Goal: Task Accomplishment & Management: Use online tool/utility

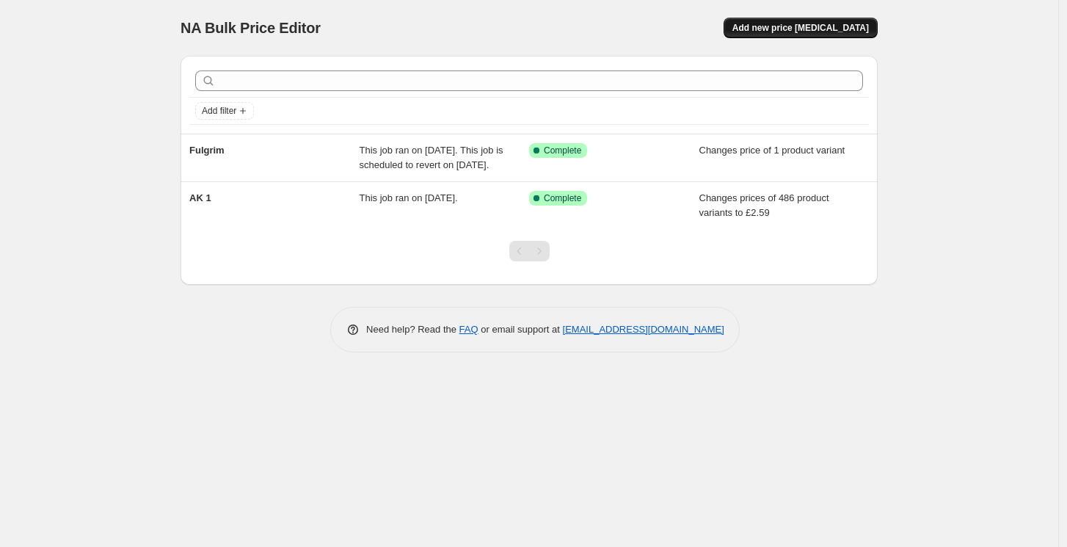
click at [806, 31] on span "Add new price [MEDICAL_DATA]" at bounding box center [800, 28] width 136 height 12
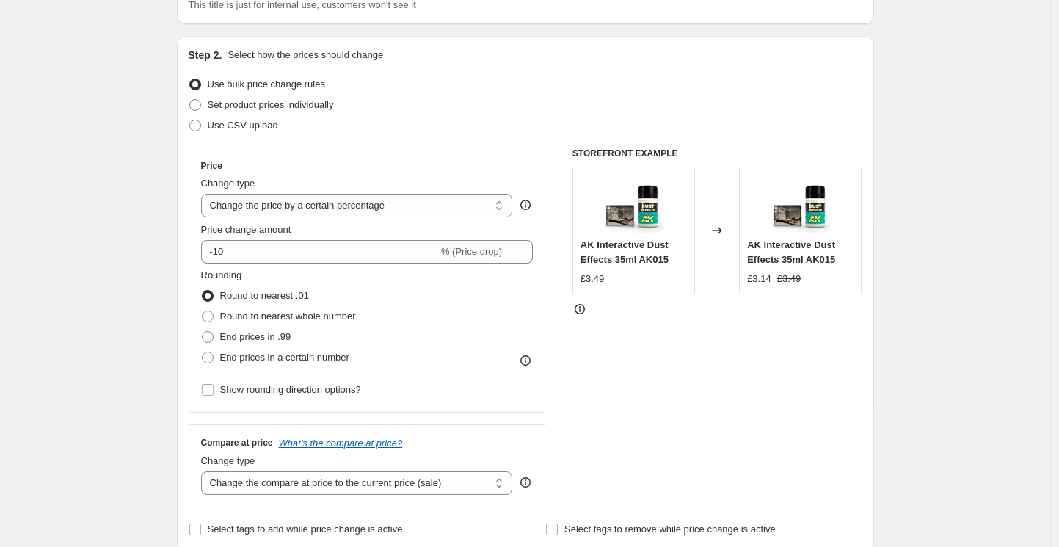
scroll to position [128, 0]
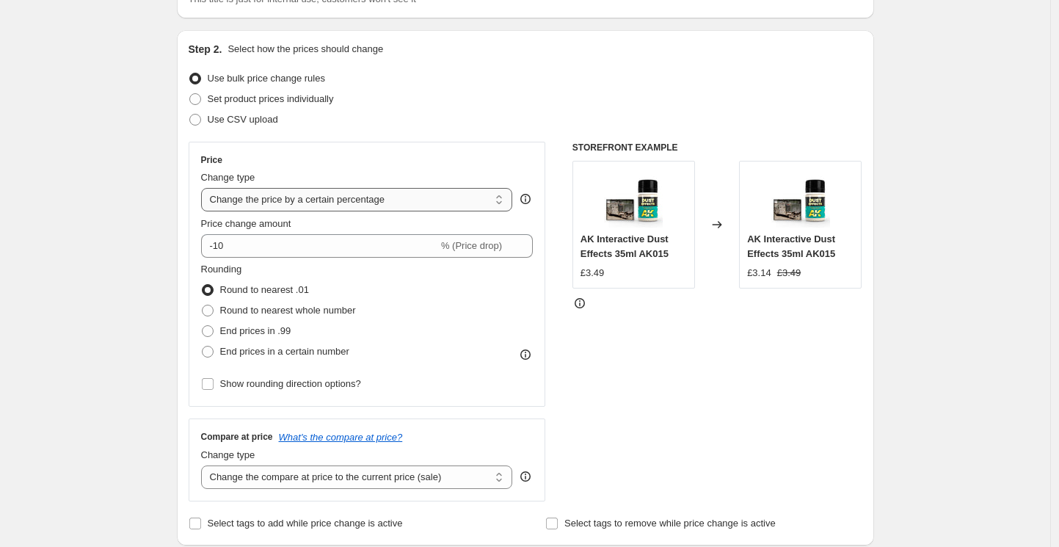
click at [284, 203] on select "Change the price to a certain amount Change the price by a certain amount Chang…" at bounding box center [357, 199] width 312 height 23
select select "to"
click at [205, 188] on select "Change the price to a certain amount Change the price by a certain amount Chang…" at bounding box center [357, 199] width 312 height 23
type input "80.00"
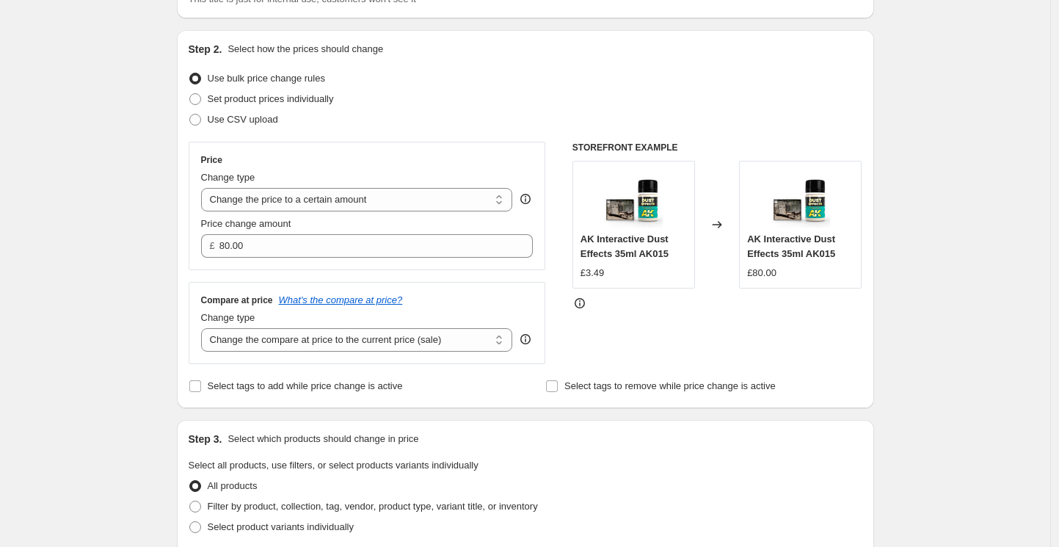
click at [156, 231] on div "Create new price [MEDICAL_DATA]. This page is ready Create new price [MEDICAL_D…" at bounding box center [525, 537] width 1050 height 1330
click at [261, 346] on select "Change the compare at price to the current price (sale) Change the compare at p…" at bounding box center [357, 339] width 312 height 23
select select "to"
click at [205, 328] on select "Change the compare at price to the current price (sale) Change the compare at p…" at bounding box center [357, 339] width 312 height 23
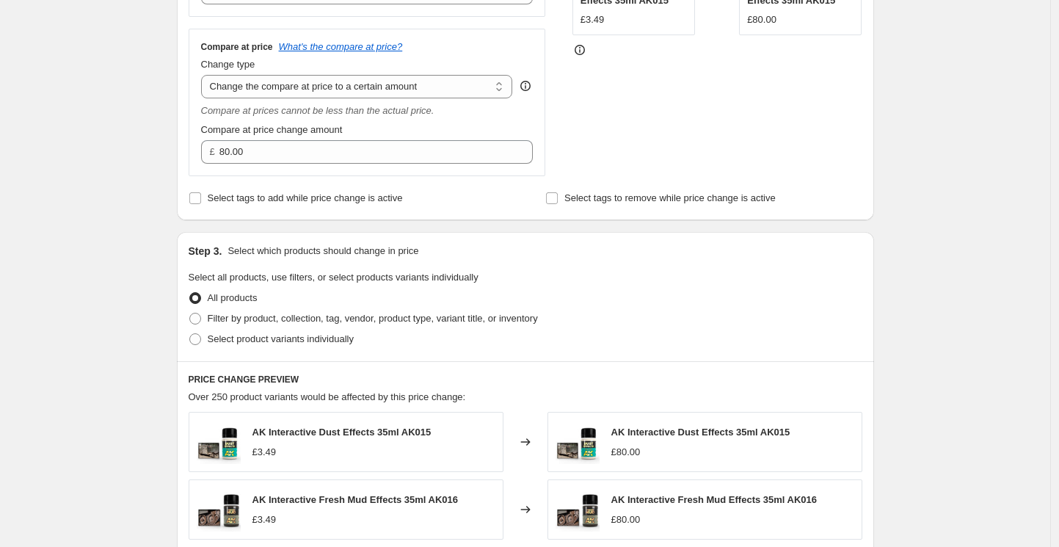
scroll to position [387, 0]
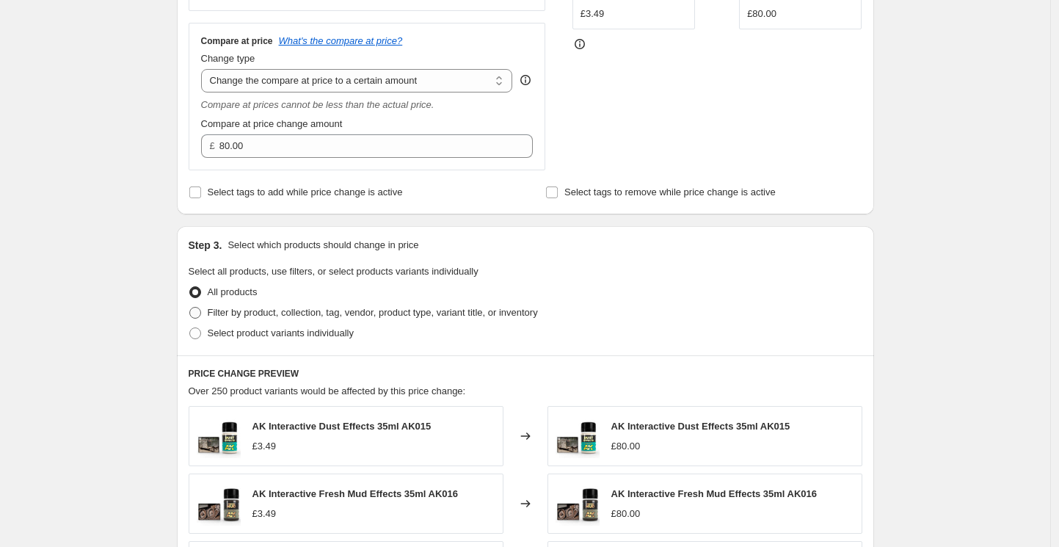
click at [201, 315] on span at bounding box center [195, 313] width 12 height 12
click at [190, 307] on input "Filter by product, collection, tag, vendor, product type, variant title, or inv…" at bounding box center [189, 307] width 1 height 1
radio input "true"
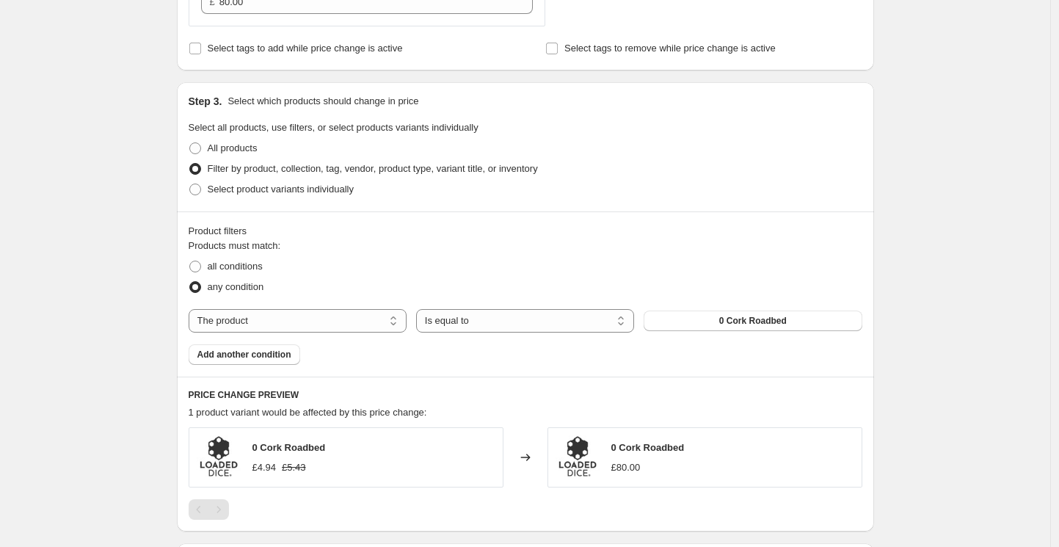
scroll to position [543, 0]
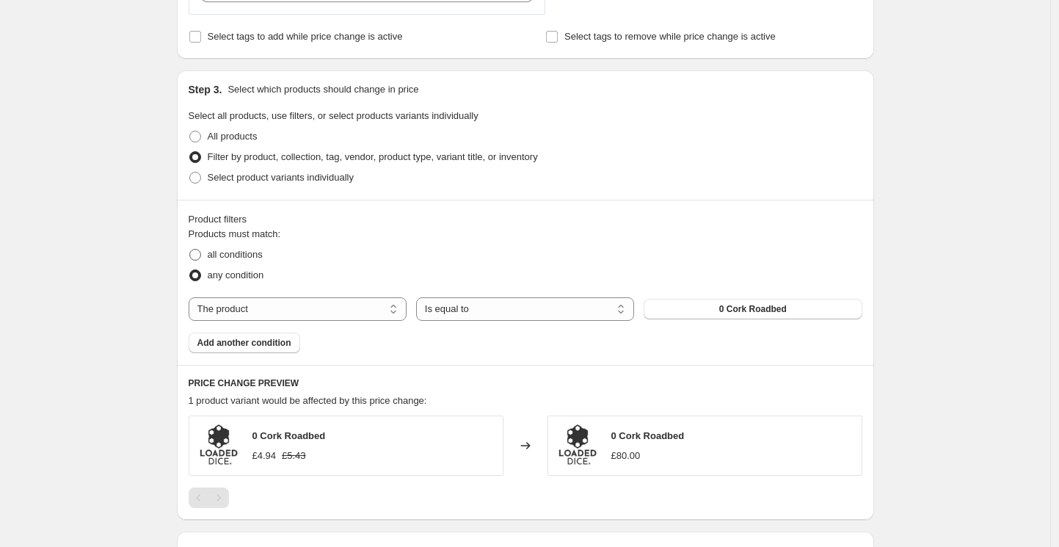
click at [199, 257] on span at bounding box center [195, 255] width 12 height 12
click at [190, 249] on input "all conditions" at bounding box center [189, 249] width 1 height 1
radio input "true"
click at [376, 309] on select "The product The product's collection The product's tag The product's vendor The…" at bounding box center [298, 308] width 218 height 23
select select "tag"
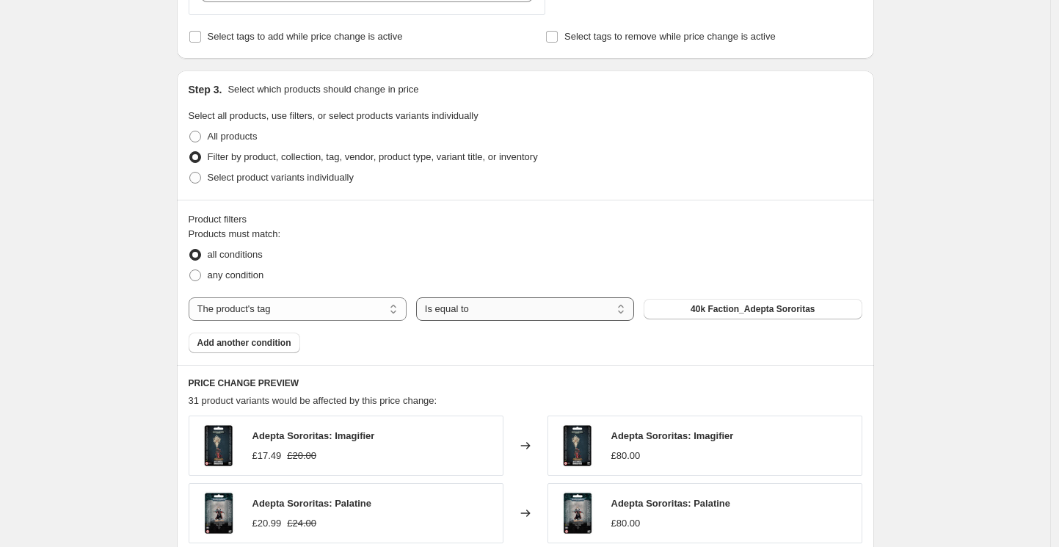
click at [521, 310] on select "Is equal to Is not equal to" at bounding box center [525, 308] width 218 height 23
click at [420, 297] on select "Is equal to Is not equal to" at bounding box center [525, 308] width 218 height 23
click at [682, 312] on button "40k Faction_Adepta Sororitas" at bounding box center [752, 309] width 218 height 21
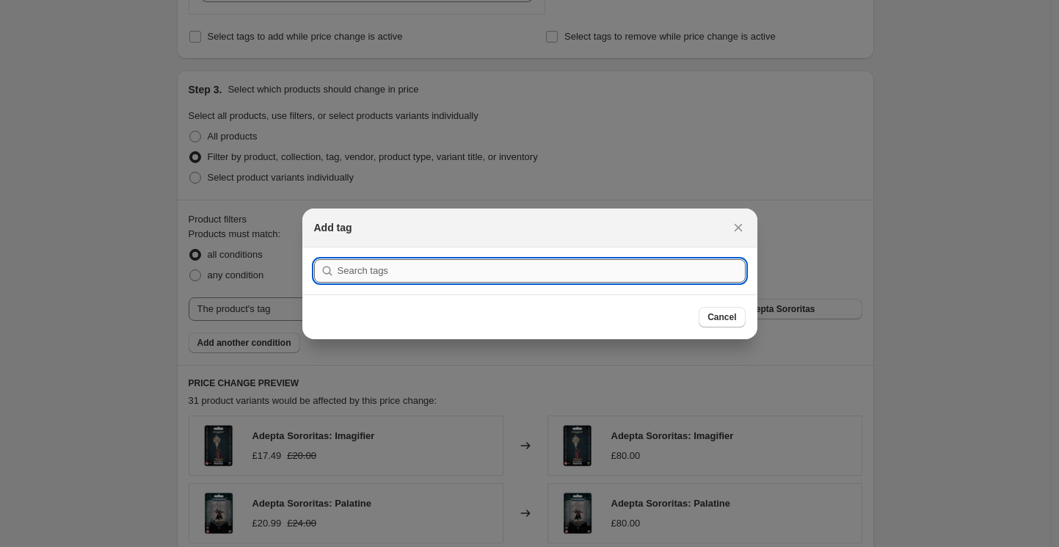
click at [373, 269] on input ":r2g:" at bounding box center [541, 270] width 408 height 23
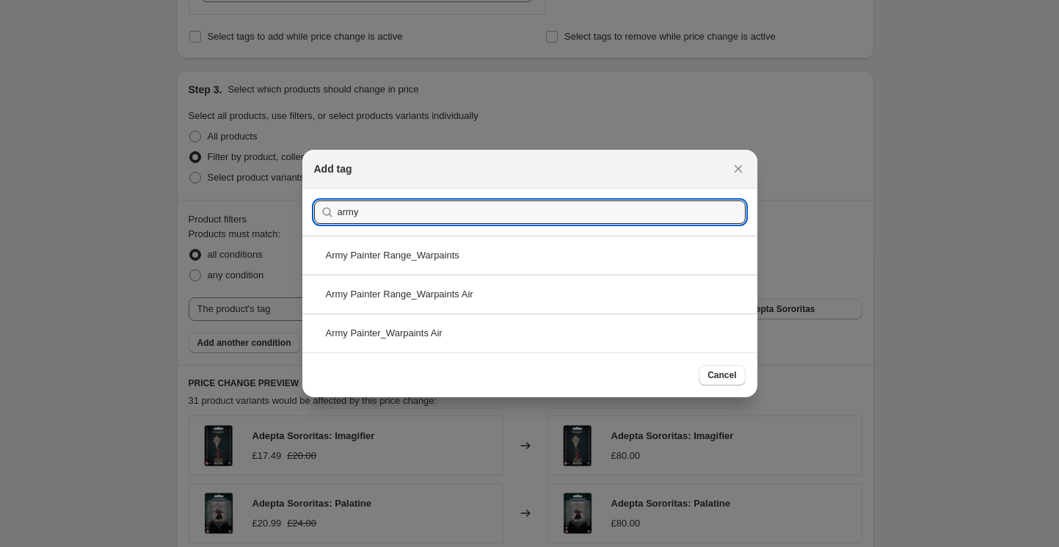
drag, startPoint x: 366, startPoint y: 211, endPoint x: 279, endPoint y: 209, distance: 87.3
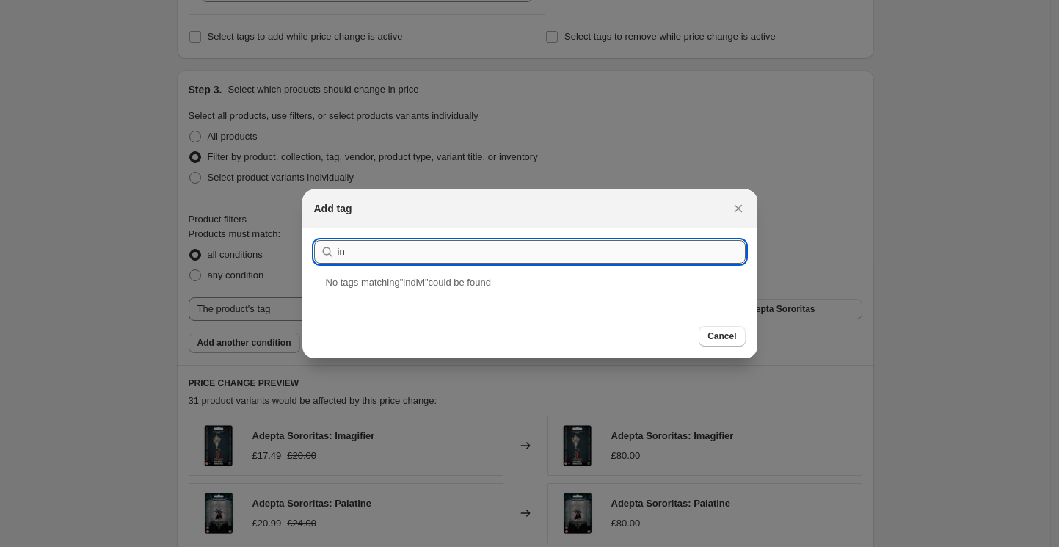
type input "i"
type input "Individual Paints"
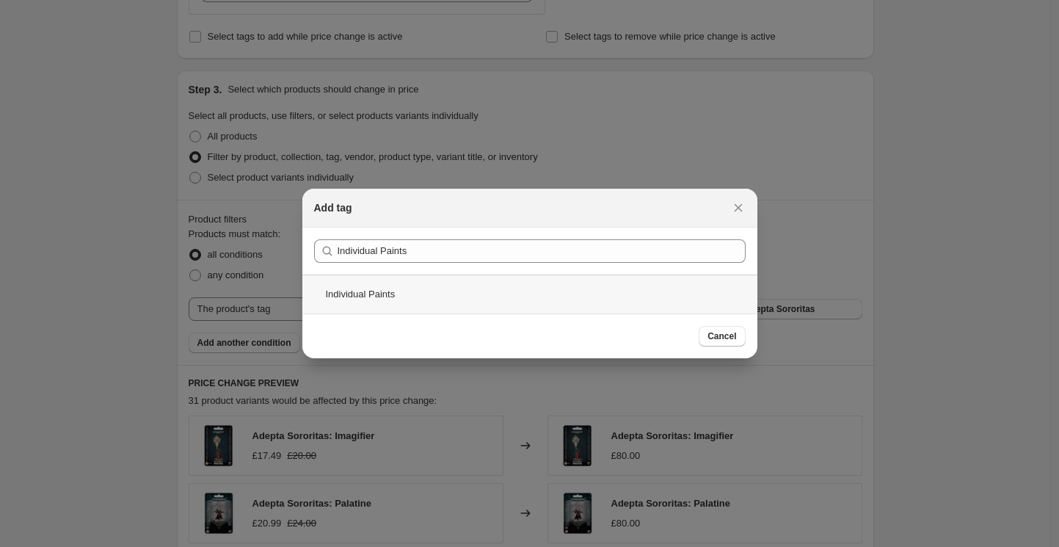
click at [348, 300] on div "Individual Paints" at bounding box center [529, 293] width 455 height 39
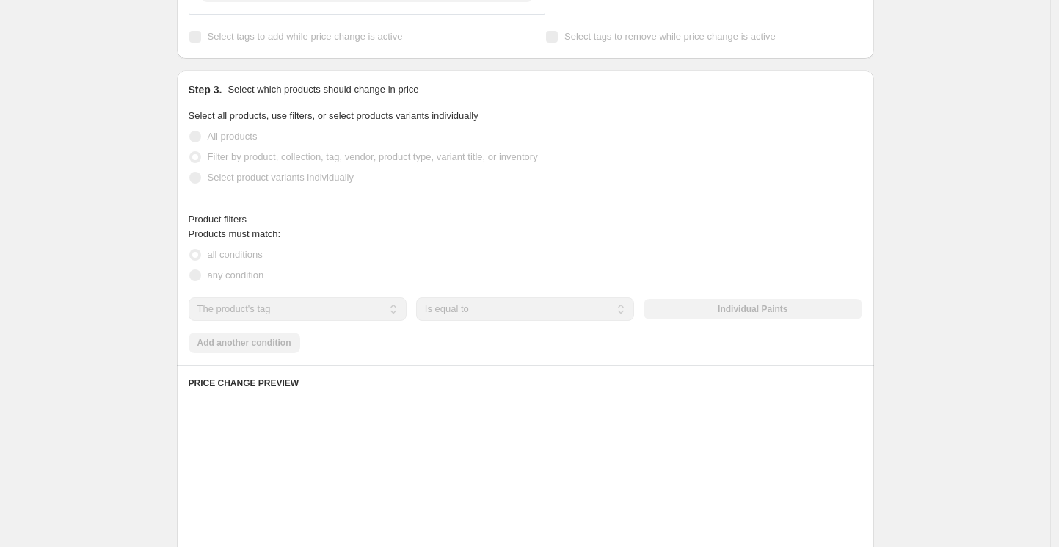
click at [140, 340] on div "Create new price [MEDICAL_DATA]. This page is ready Create new price [MEDICAL_D…" at bounding box center [525, 237] width 1050 height 1560
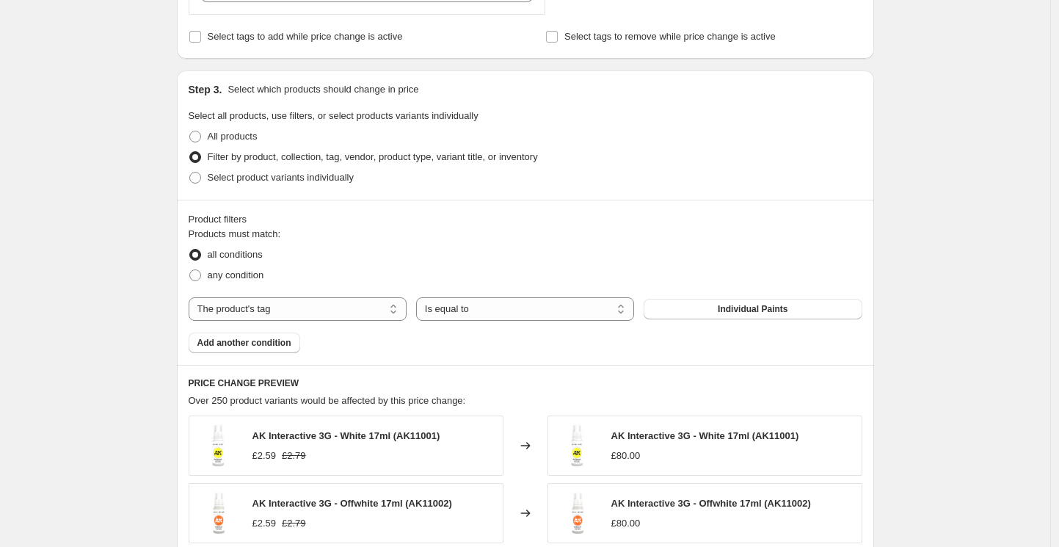
click at [128, 317] on div "Create new price [MEDICAL_DATA]. This page is ready Create new price [MEDICAL_D…" at bounding box center [525, 237] width 1050 height 1560
click at [252, 348] on span "Add another condition" at bounding box center [244, 343] width 94 height 12
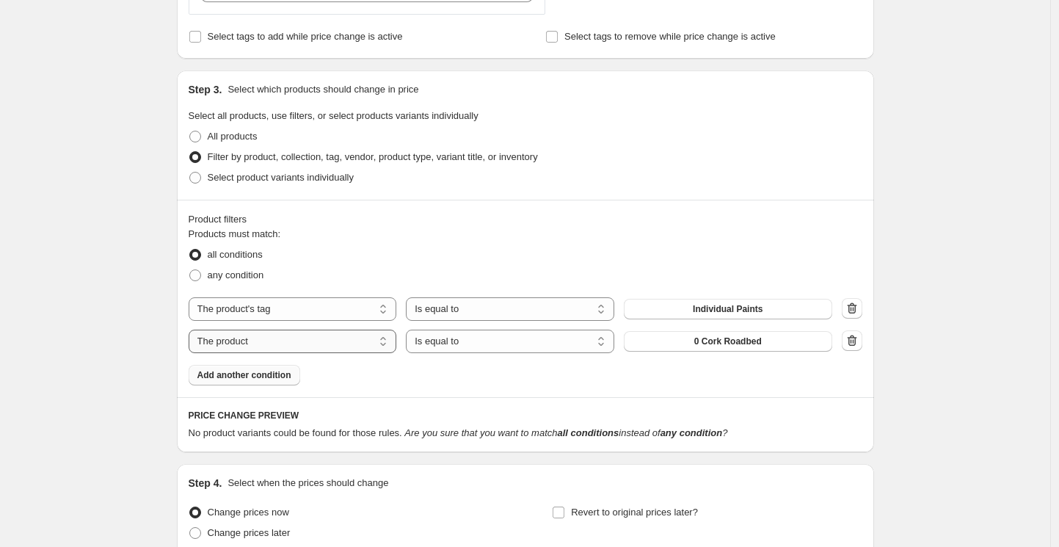
click at [285, 341] on select "The product The product's collection The product's tag The product's vendor The…" at bounding box center [293, 340] width 208 height 23
select select "tag"
click at [695, 339] on span "40k Faction_Adepta Sororitas" at bounding box center [727, 341] width 124 height 12
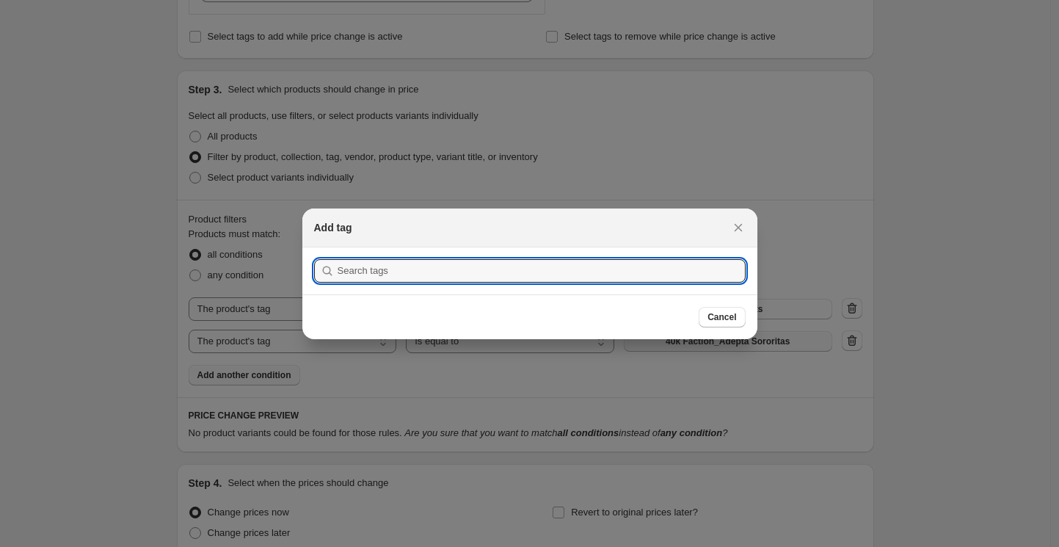
scroll to position [0, 0]
click at [392, 268] on input ":r2m:" at bounding box center [541, 270] width 408 height 23
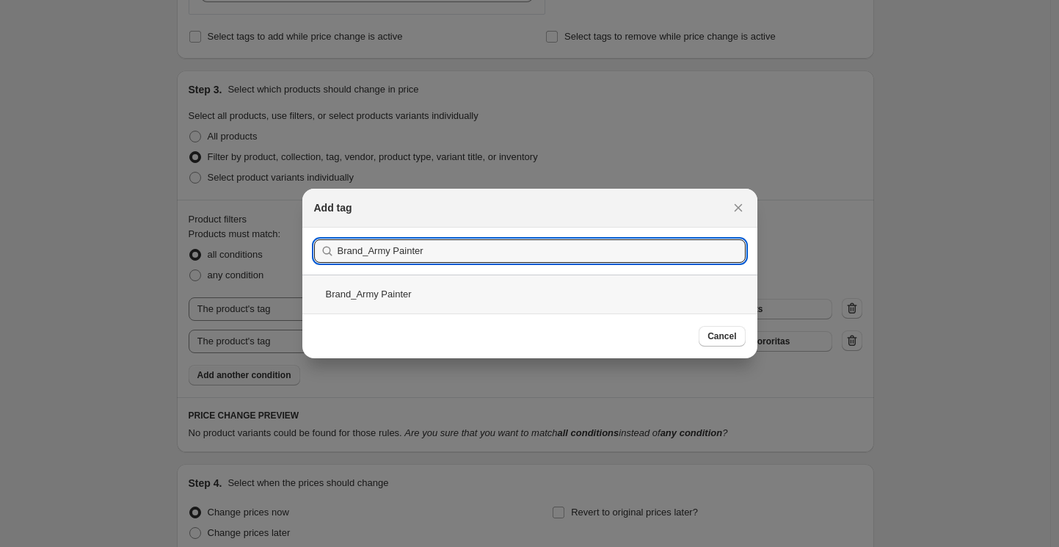
type input "Brand_Army Painter"
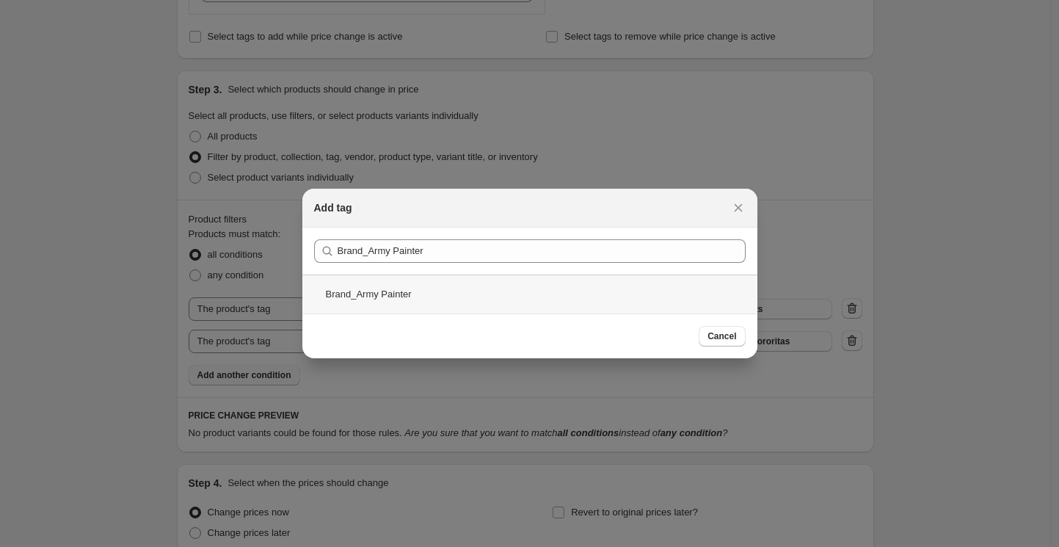
click at [486, 306] on div "Brand_Army Painter" at bounding box center [529, 293] width 455 height 39
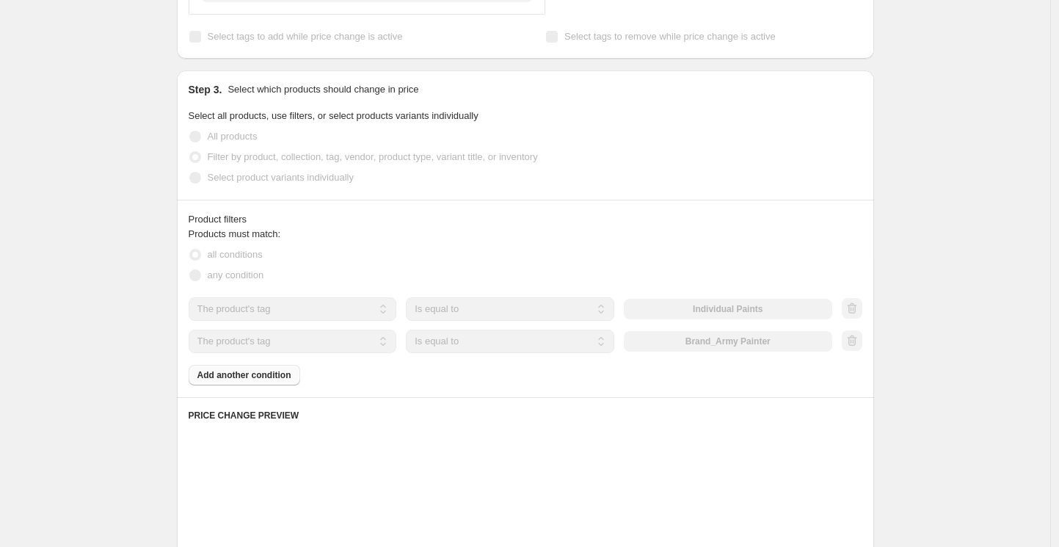
click at [161, 310] on div "Create new price [MEDICAL_DATA]. This page is ready Create new price [MEDICAL_D…" at bounding box center [525, 253] width 1050 height 1592
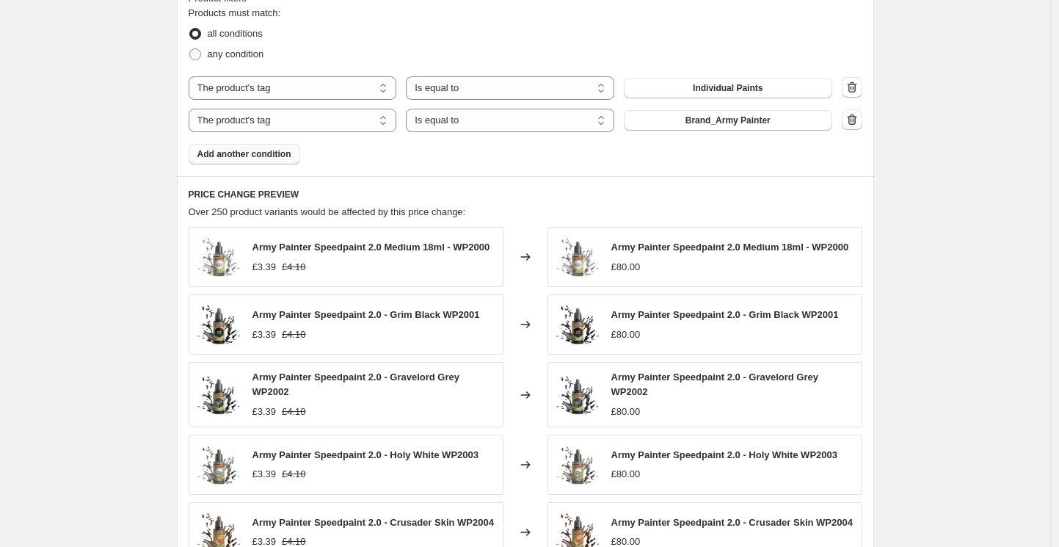
scroll to position [763, 0]
click at [291, 150] on span "Add another condition" at bounding box center [244, 155] width 94 height 12
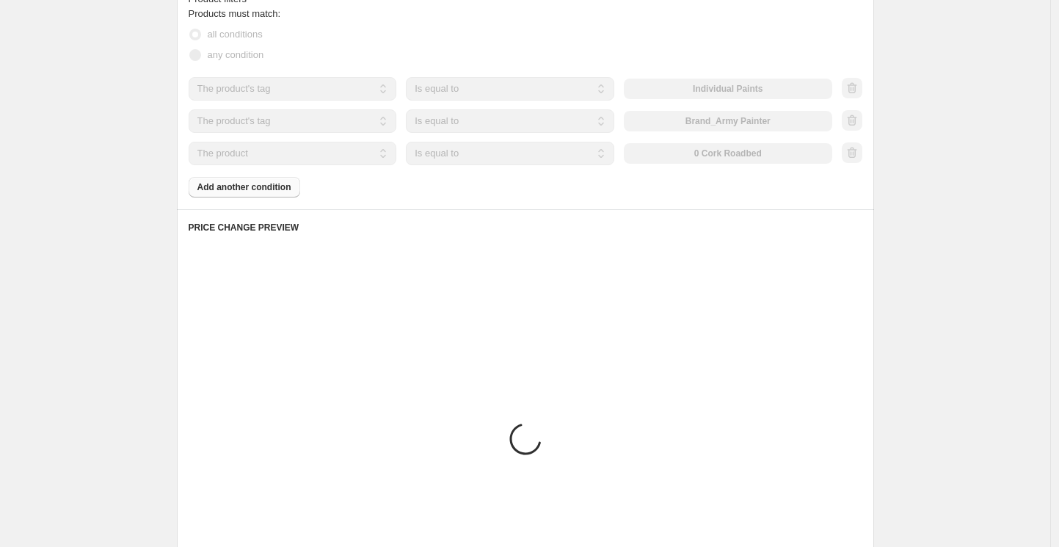
scroll to position [708, 0]
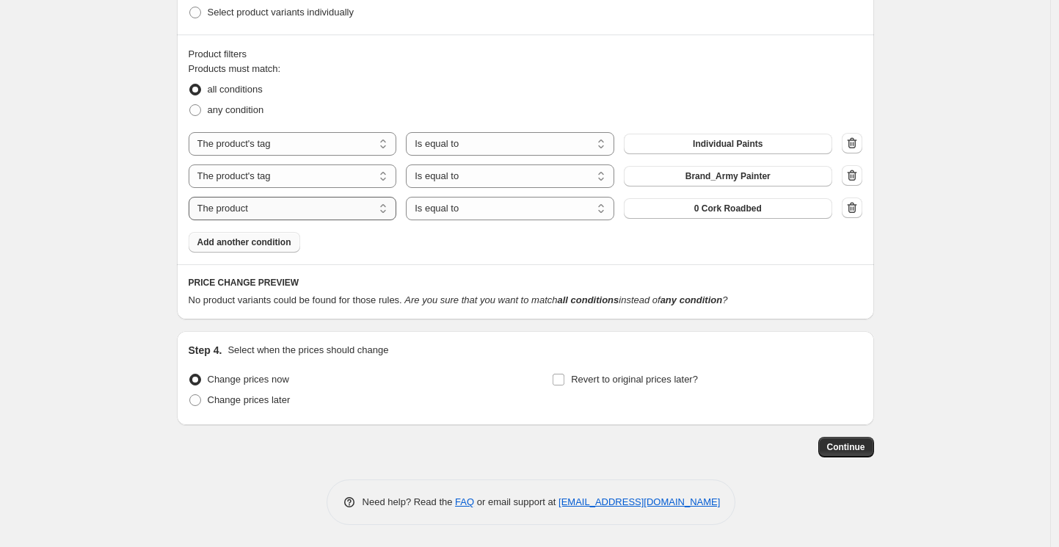
click at [350, 205] on select "The product The product's collection The product's tag The product's vendor The…" at bounding box center [293, 208] width 208 height 23
select select "tag"
click at [696, 217] on button "40k Faction_Adepta Sororitas" at bounding box center [728, 208] width 208 height 21
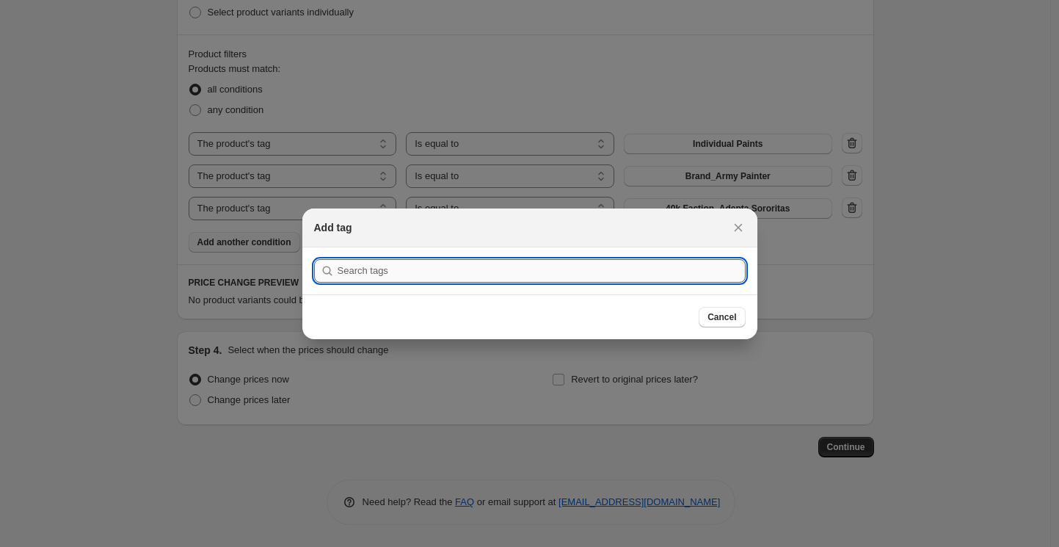
click at [424, 261] on input ":r2s:" at bounding box center [541, 270] width 408 height 23
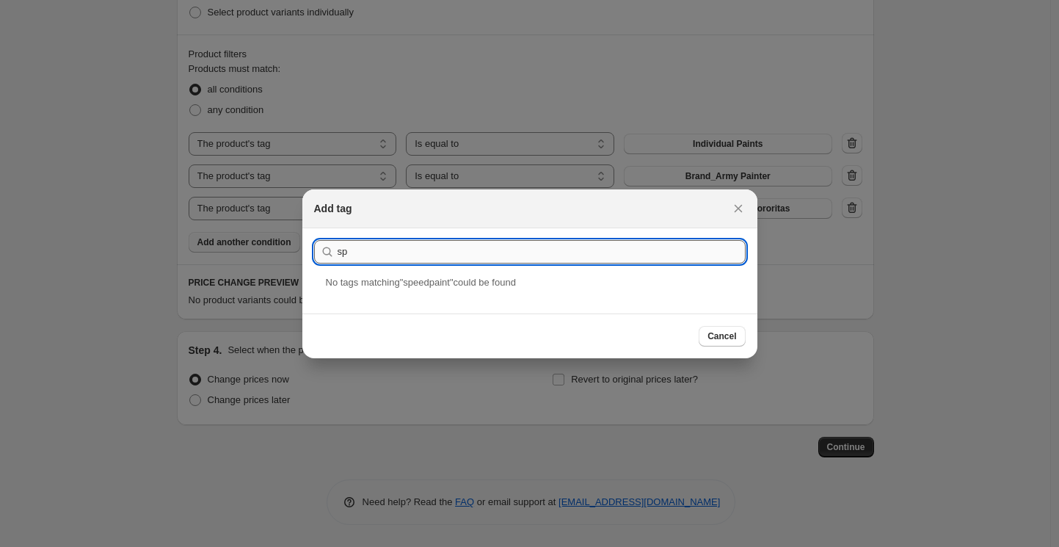
type input "s"
click at [431, 246] on input "Army Painter Range" at bounding box center [541, 251] width 408 height 23
paste input "_Speedpaint 2.0"
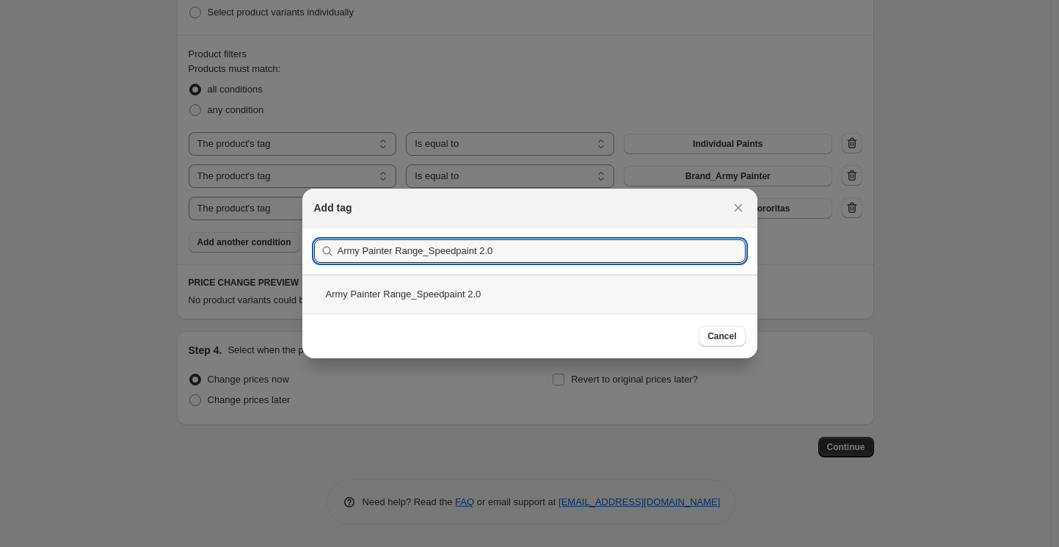
type input "Army Painter Range_Speedpaint 2.0"
click at [566, 293] on div "Army Painter Range_Speedpaint 2.0" at bounding box center [529, 293] width 455 height 39
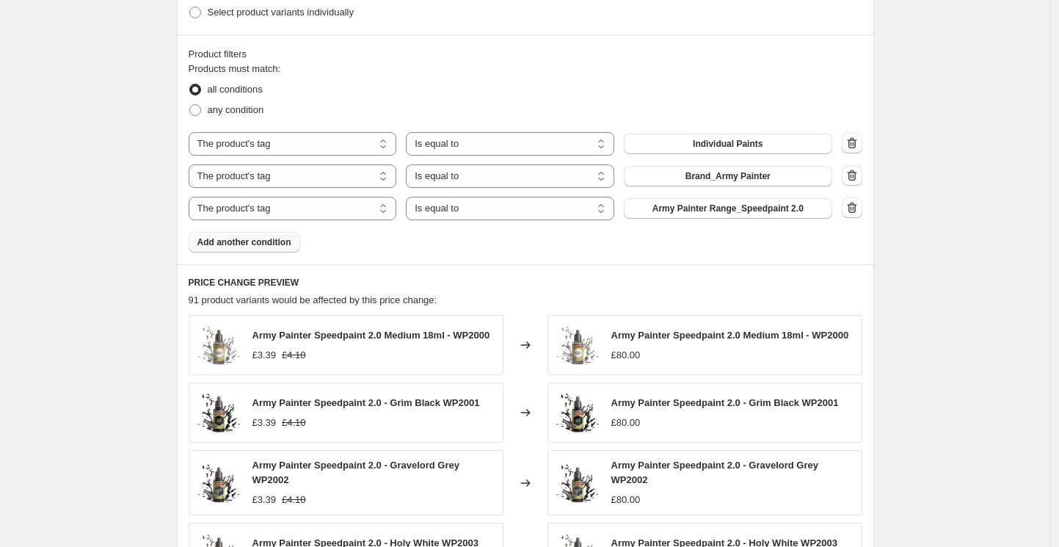
click at [117, 255] on div "Create new price [MEDICAL_DATA]. This page is ready Create new price [MEDICAL_D…" at bounding box center [525, 106] width 1050 height 1629
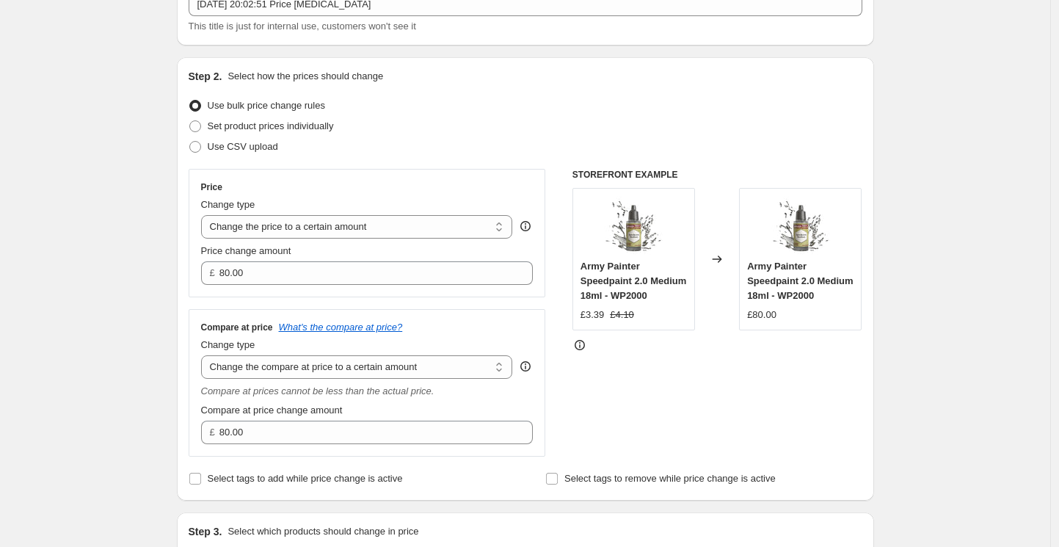
scroll to position [103, 0]
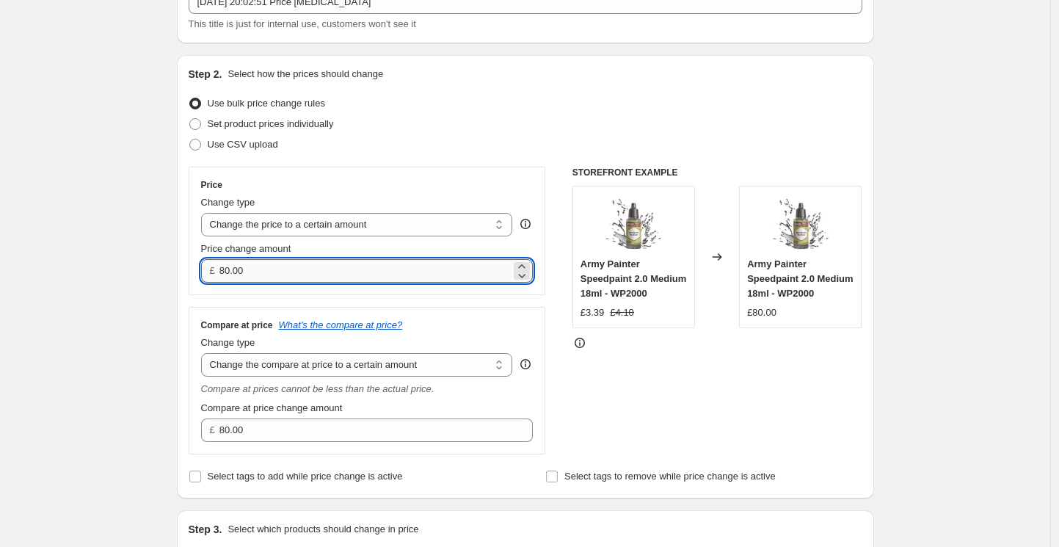
click at [255, 274] on input "80.00" at bounding box center [364, 270] width 291 height 23
type input "3.49"
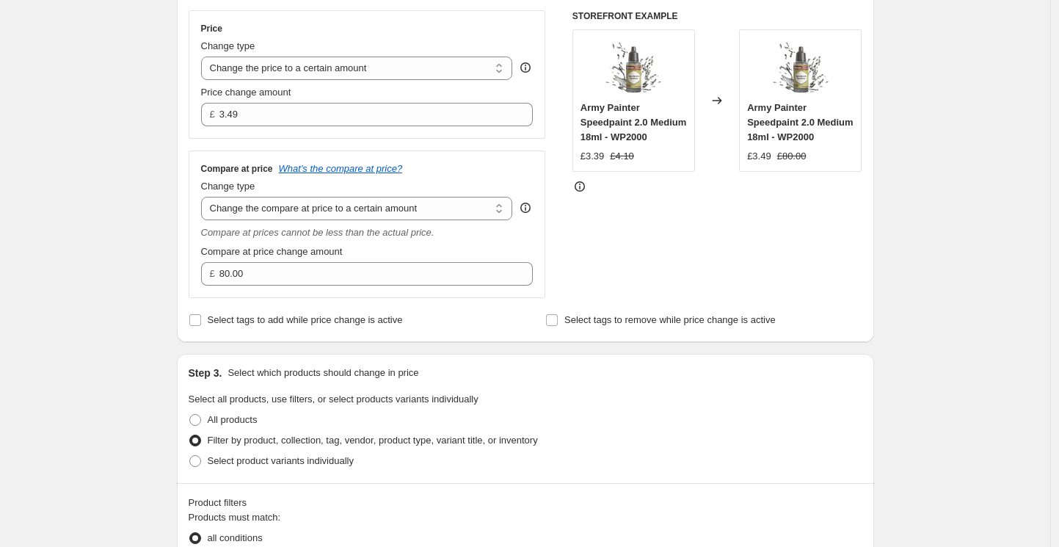
scroll to position [255, 0]
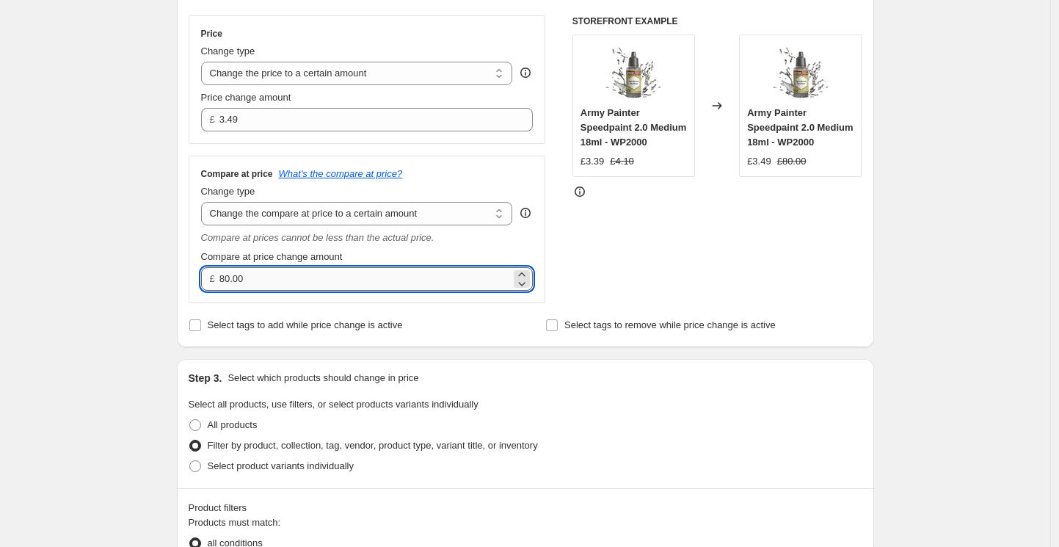
click at [262, 279] on input "80.00" at bounding box center [364, 278] width 291 height 23
click at [257, 282] on input "80.00" at bounding box center [364, 278] width 291 height 23
click at [239, 282] on input "80.00" at bounding box center [364, 278] width 291 height 23
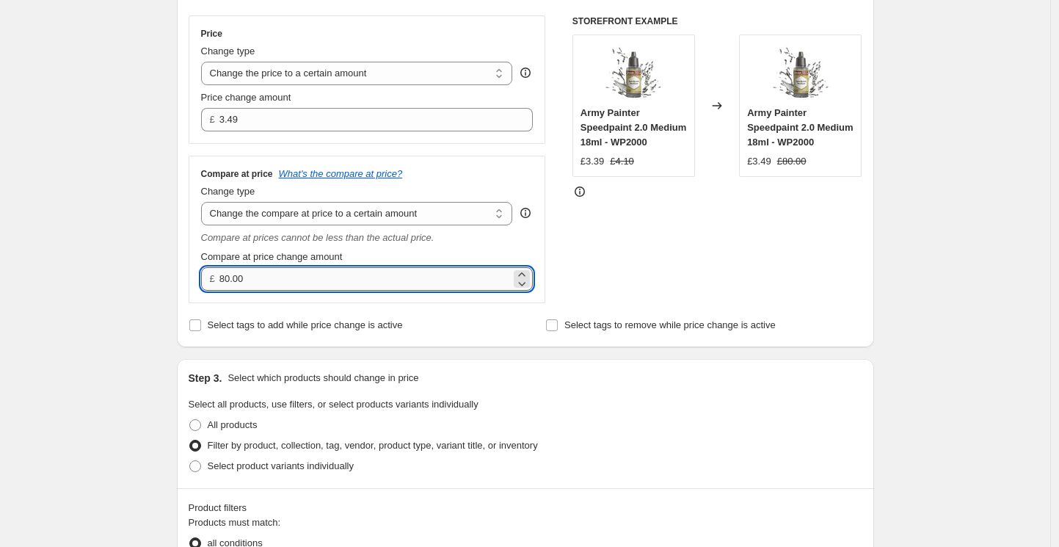
click at [239, 282] on input "80.00" at bounding box center [364, 278] width 291 height 23
type input "3.75"
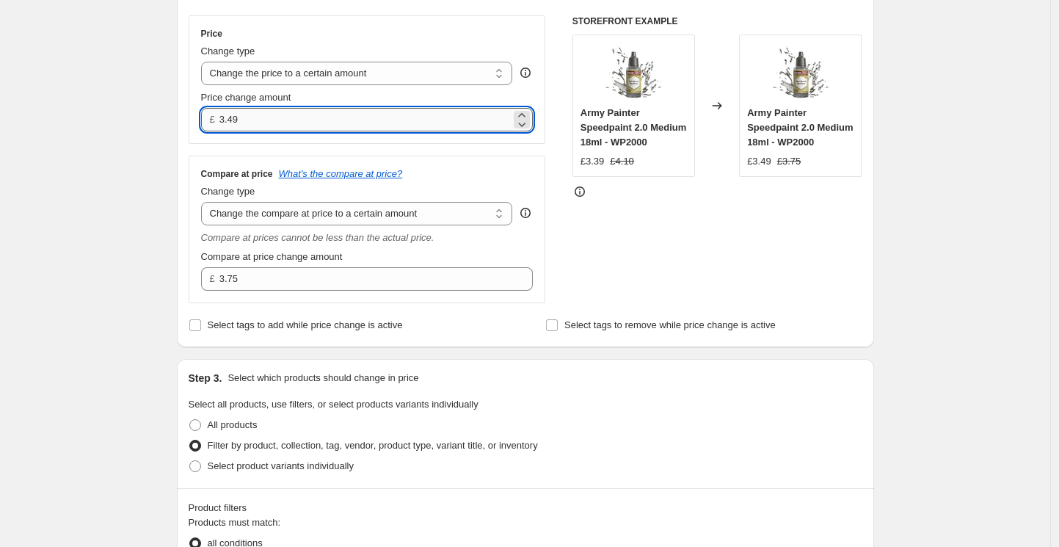
click at [257, 119] on input "3.49" at bounding box center [364, 119] width 291 height 23
type input "3.29"
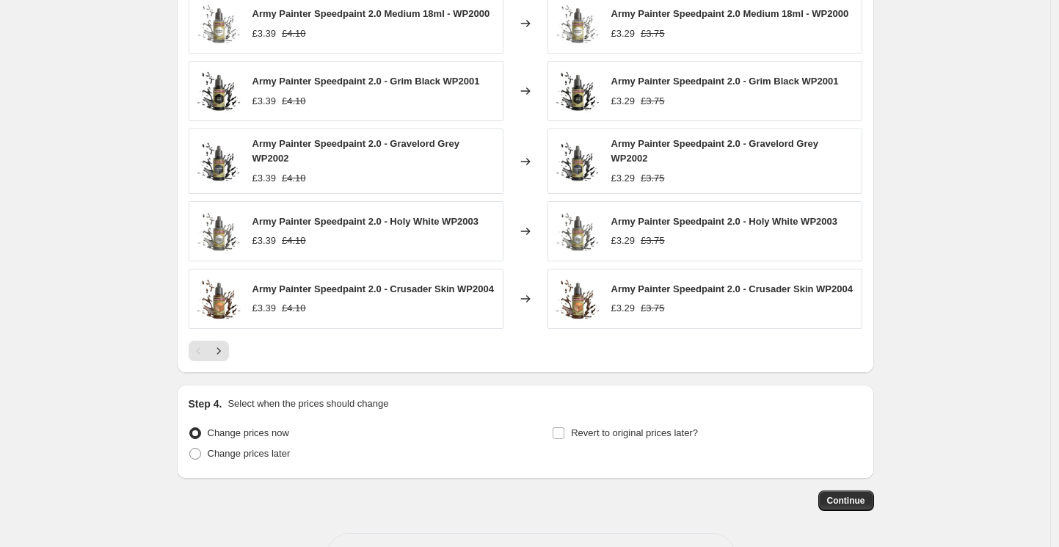
scroll to position [1092, 0]
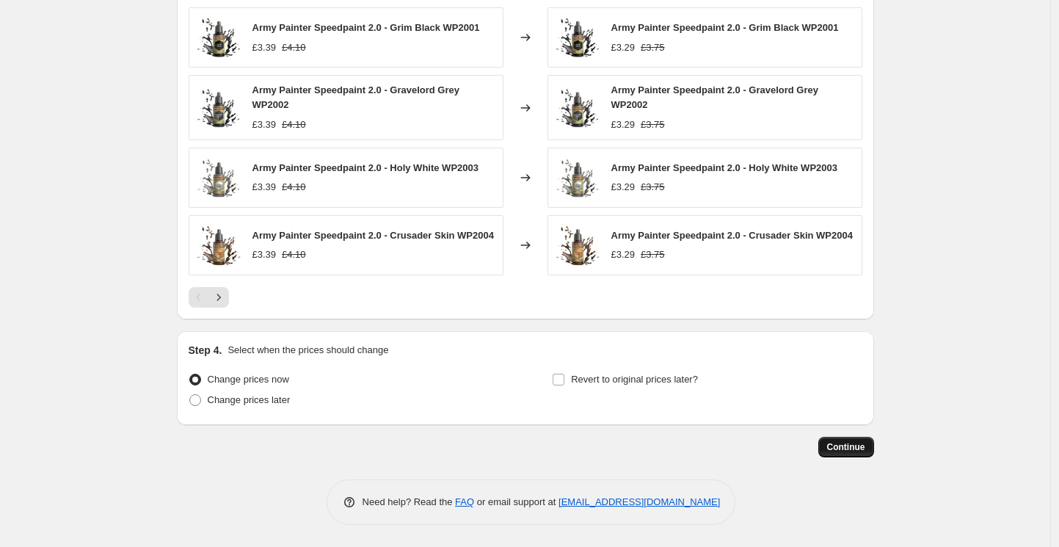
click at [852, 445] on span "Continue" at bounding box center [846, 447] width 38 height 12
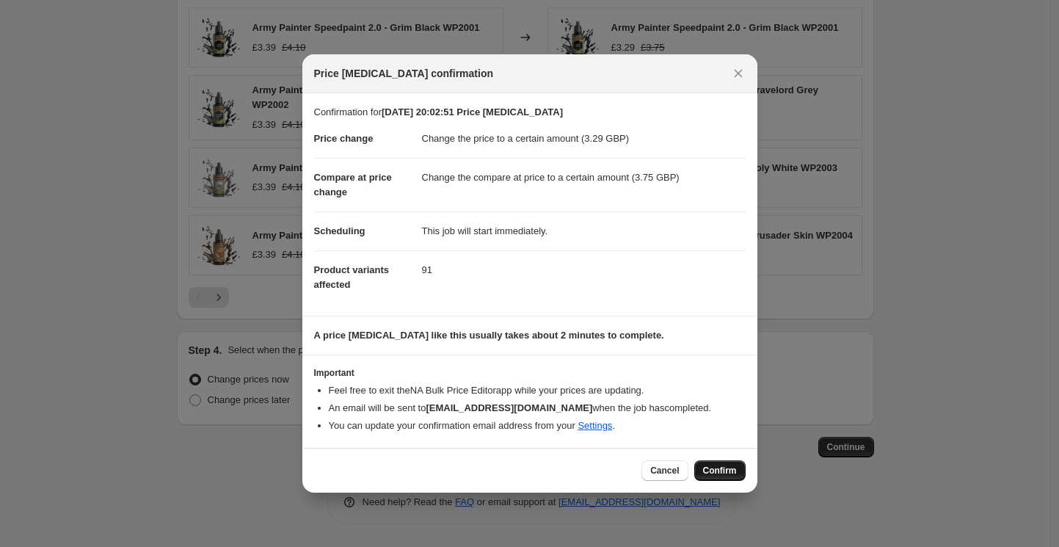
click at [717, 469] on span "Confirm" at bounding box center [720, 470] width 34 height 12
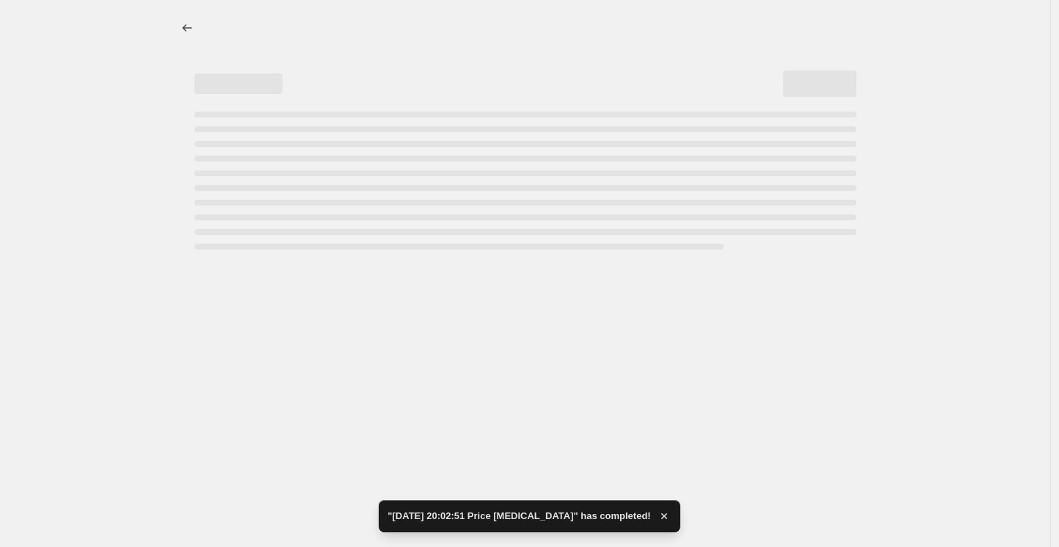
select select "to"
select select "tag"
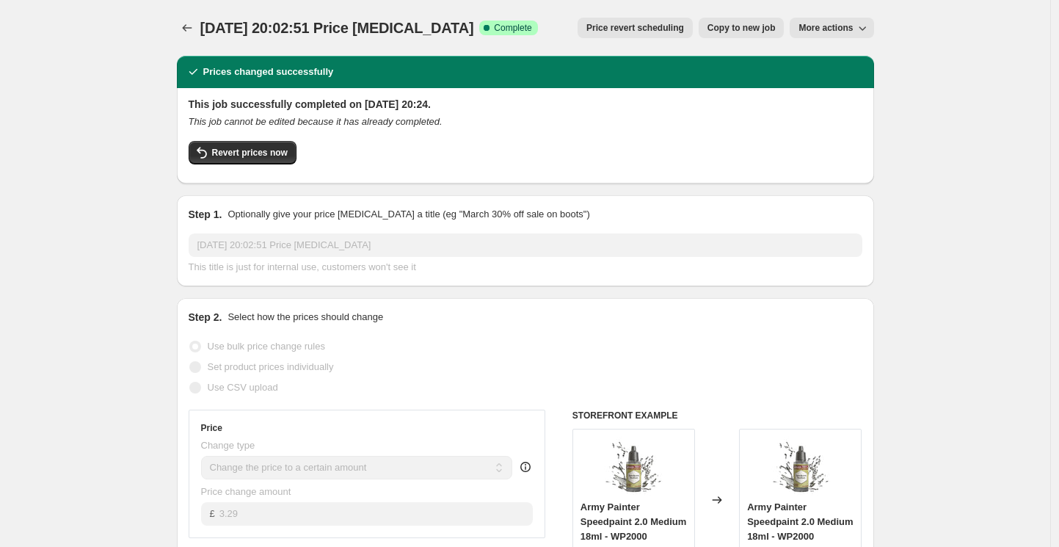
click at [191, 26] on icon "Price change jobs" at bounding box center [187, 28] width 15 height 15
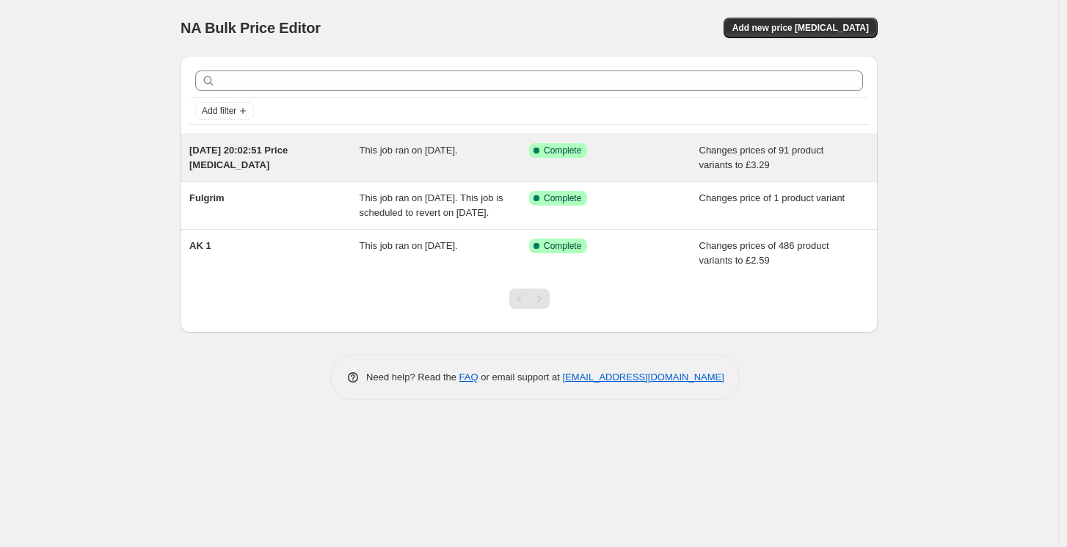
click at [329, 161] on div "[DATE] 20:02:51 Price [MEDICAL_DATA]" at bounding box center [274, 157] width 170 height 29
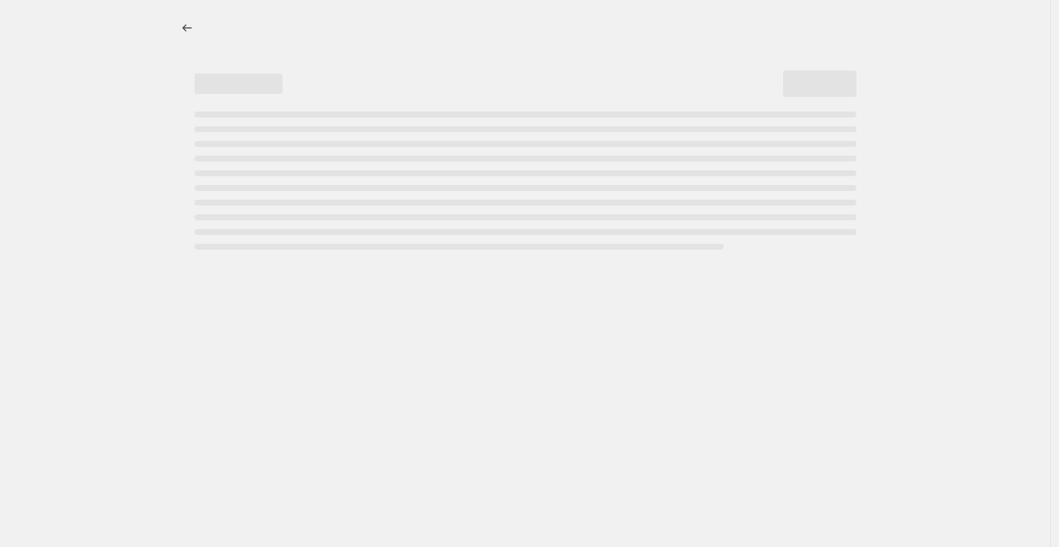
select select "to"
select select "tag"
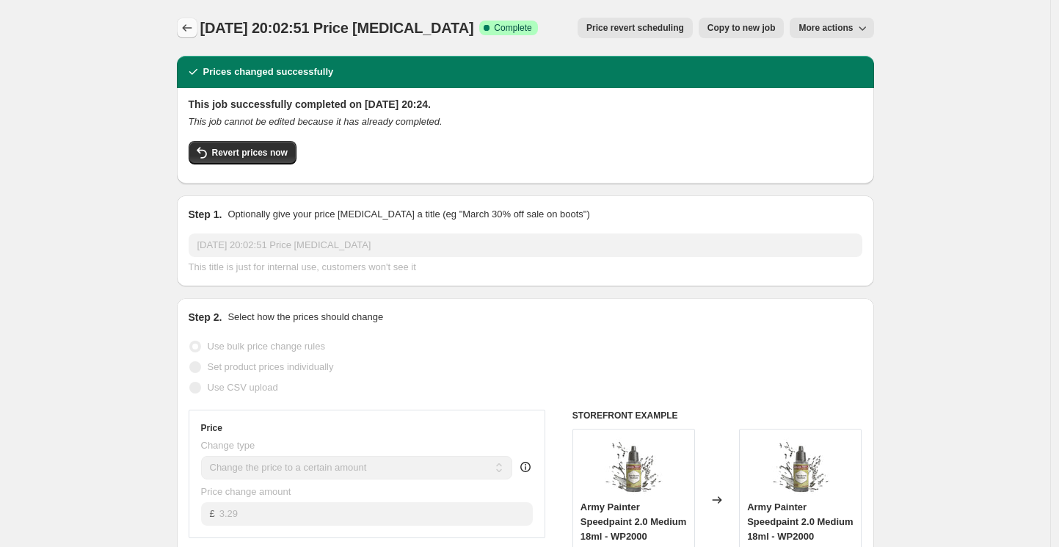
click at [189, 25] on icon "Price change jobs" at bounding box center [187, 27] width 10 height 7
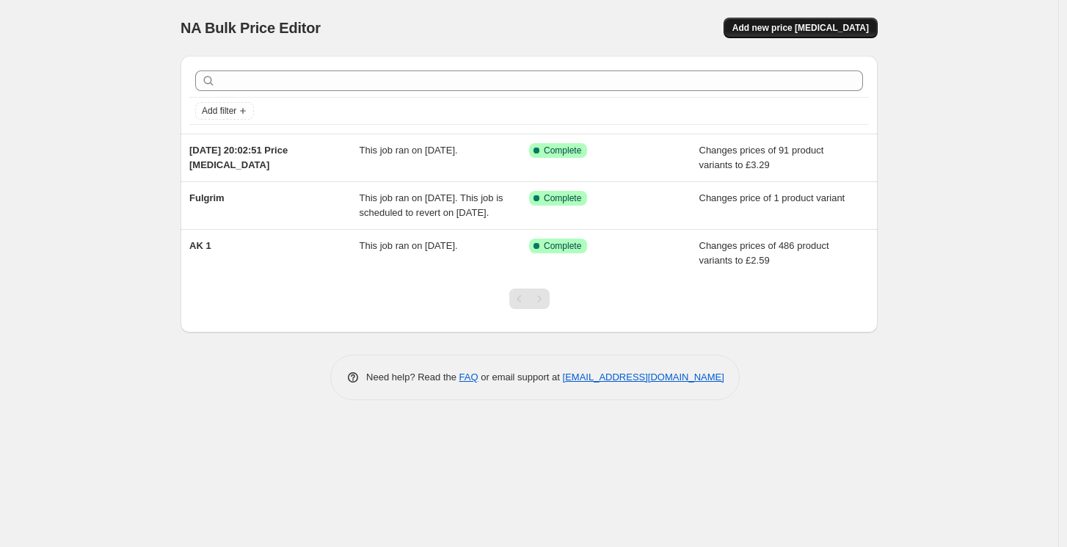
click at [814, 26] on span "Add new price [MEDICAL_DATA]" at bounding box center [800, 28] width 136 height 12
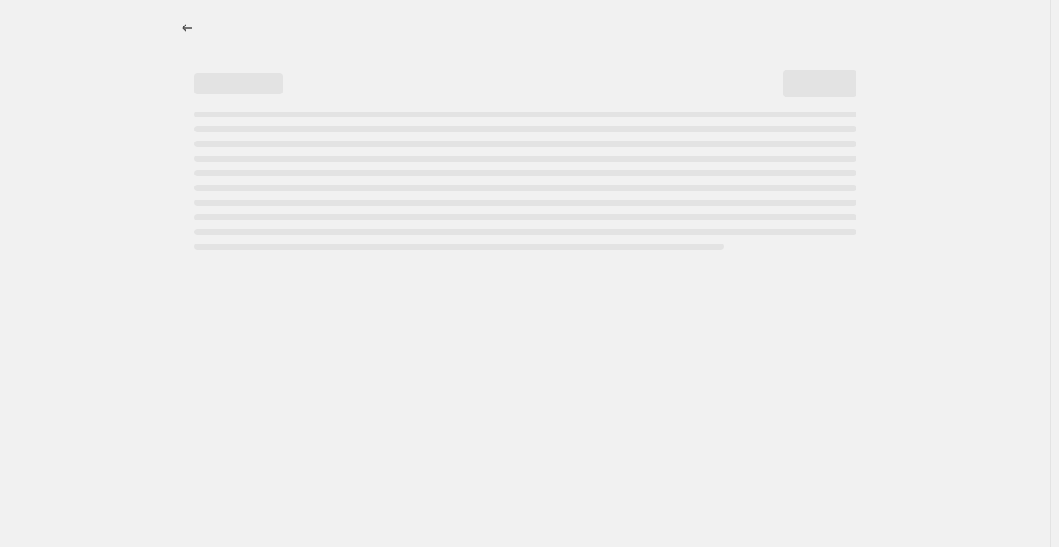
select select "percentage"
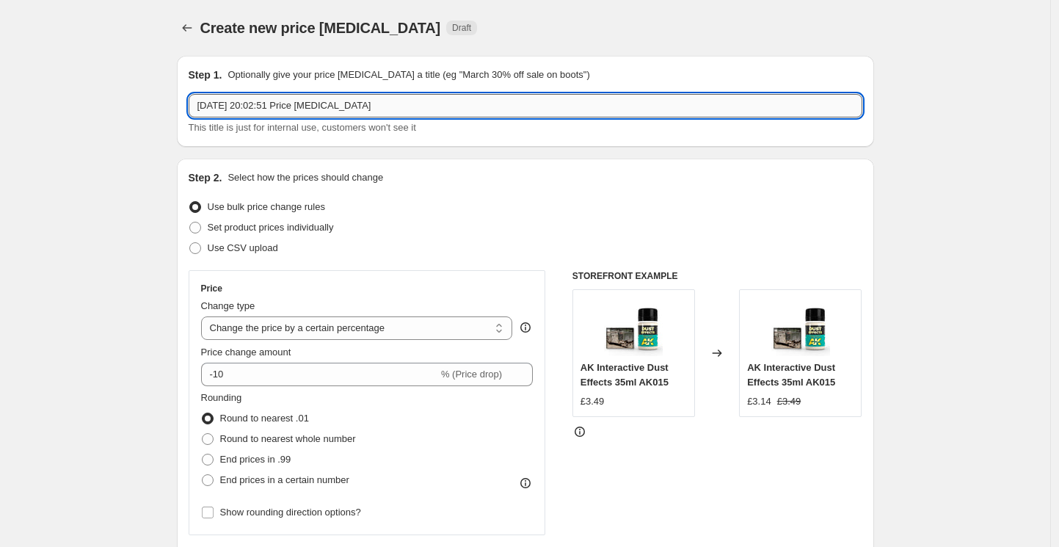
click at [304, 108] on input "[DATE] 20:02:51 Price [MEDICAL_DATA]" at bounding box center [525, 105] width 673 height 23
type input "Fanatic"
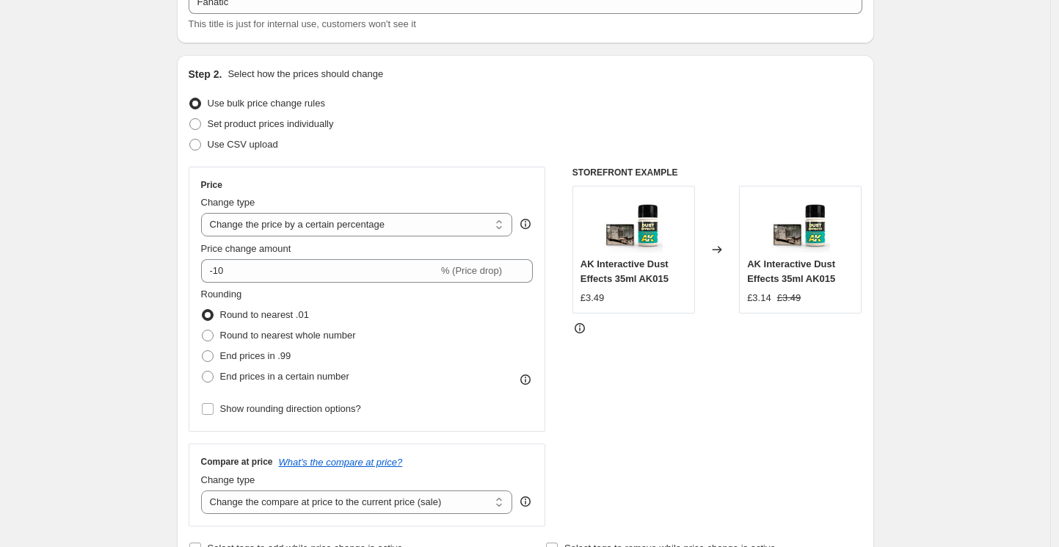
scroll to position [105, 0]
click at [201, 122] on span at bounding box center [195, 123] width 12 height 12
click at [190, 117] on input "Set product prices individually" at bounding box center [189, 117] width 1 height 1
radio input "true"
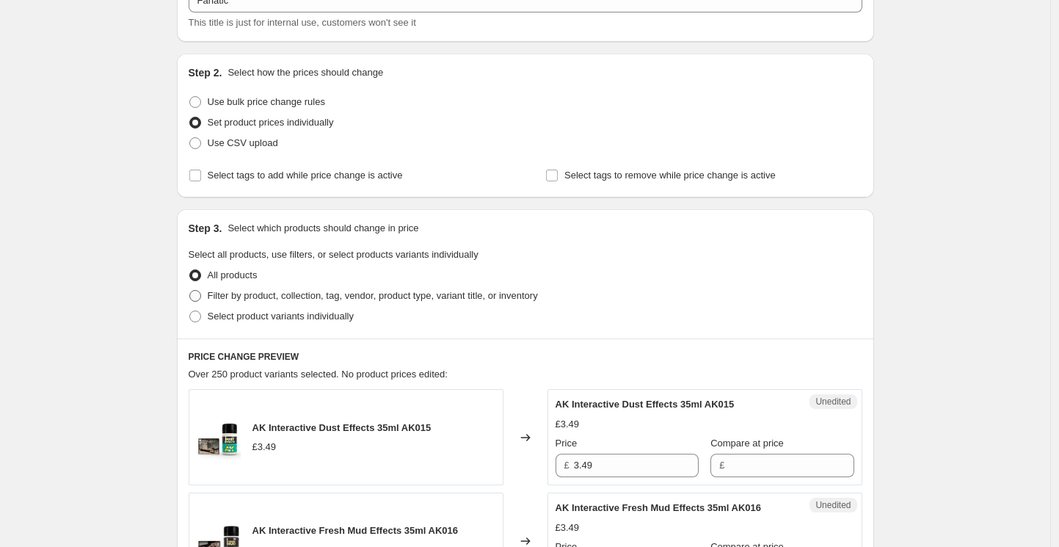
click at [201, 294] on span at bounding box center [195, 296] width 12 height 12
click at [190, 291] on input "Filter by product, collection, tag, vendor, product type, variant title, or inv…" at bounding box center [189, 290] width 1 height 1
radio input "true"
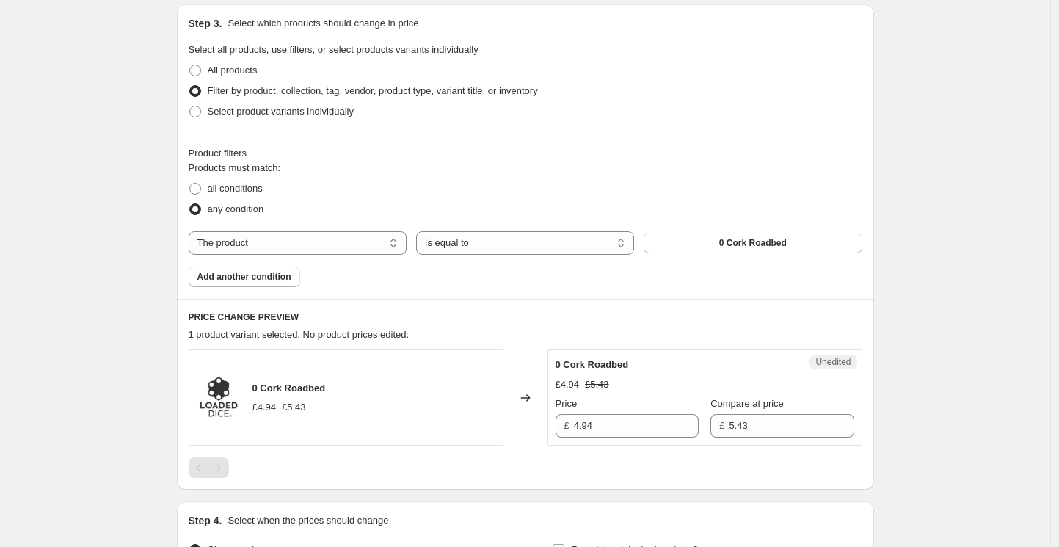
scroll to position [322, 0]
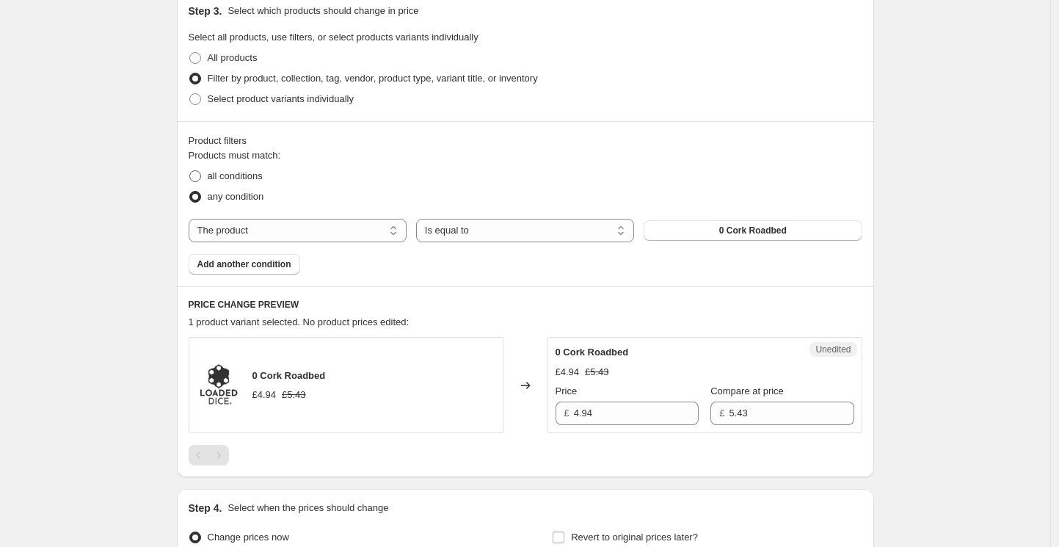
click at [198, 181] on span at bounding box center [195, 176] width 12 height 12
click at [190, 171] on input "all conditions" at bounding box center [189, 170] width 1 height 1
radio input "true"
click at [496, 226] on select "Is equal to Is not equal to" at bounding box center [525, 230] width 218 height 23
click at [311, 230] on select "The product The product's collection The product's tag The product's vendor The…" at bounding box center [298, 230] width 218 height 23
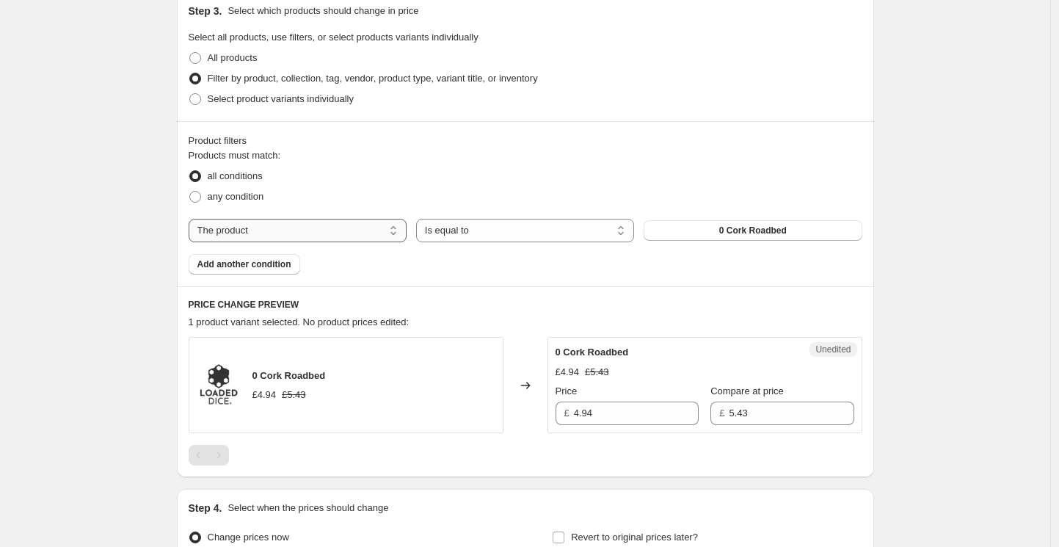
select select "tag"
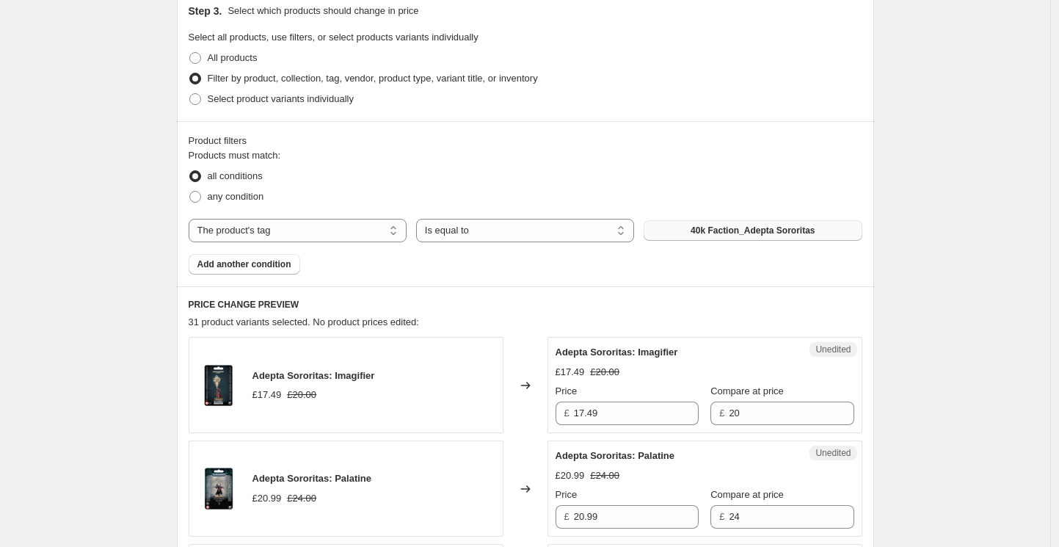
click at [705, 233] on span "40k Faction_Adepta Sororitas" at bounding box center [752, 230] width 124 height 12
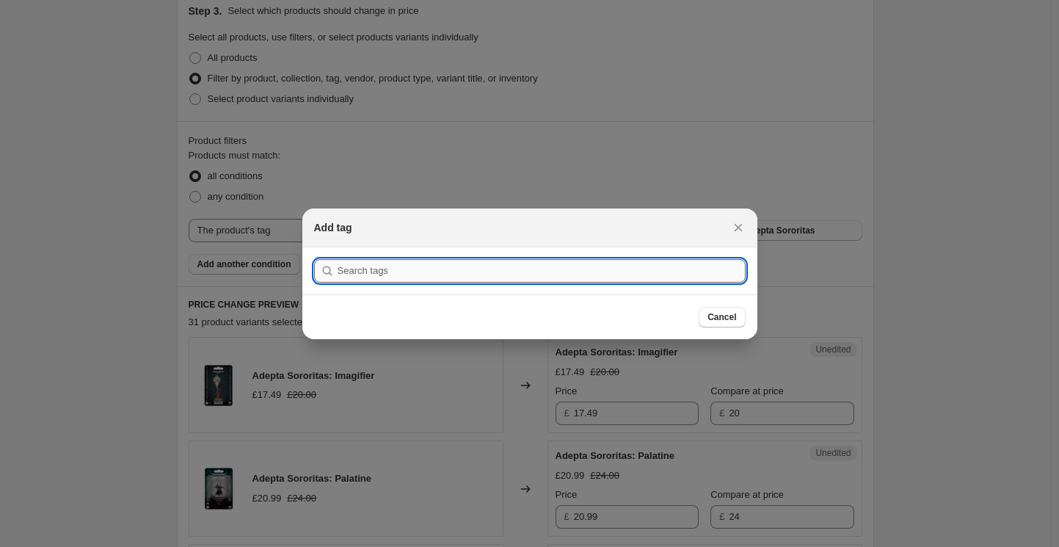
click at [431, 269] on input ":rfp:" at bounding box center [541, 270] width 408 height 23
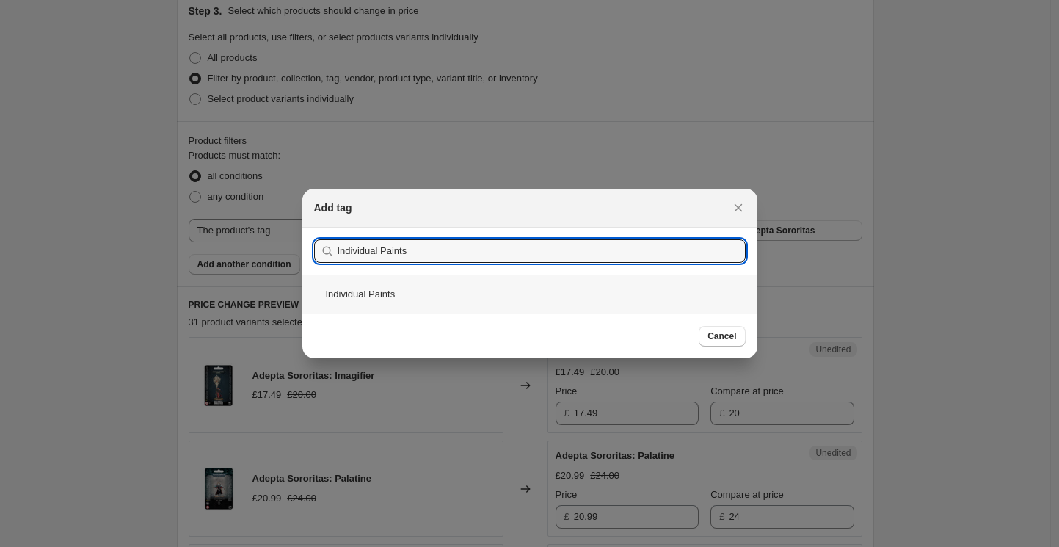
type input "Individual Paints"
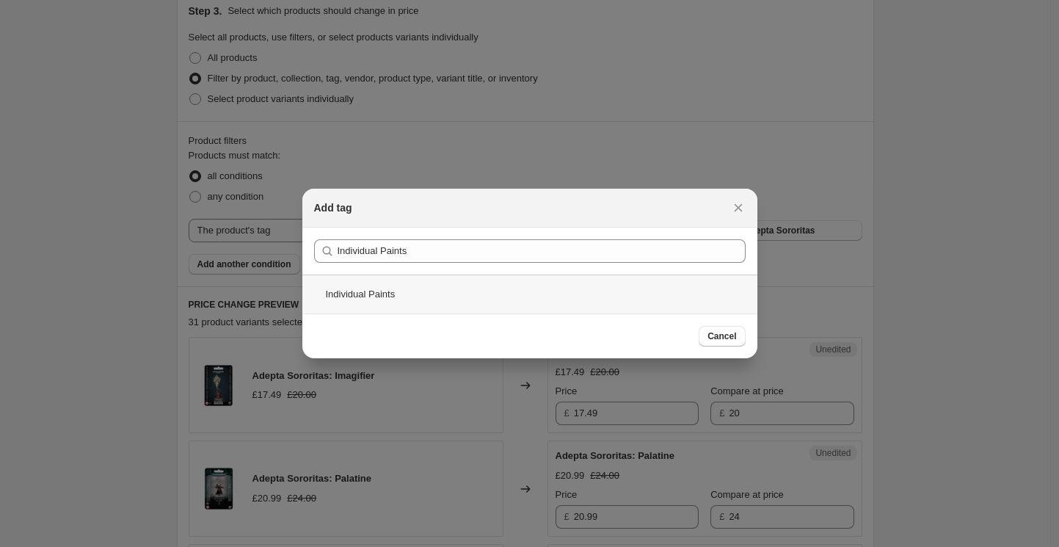
click at [373, 293] on div "Individual Paints" at bounding box center [529, 293] width 455 height 39
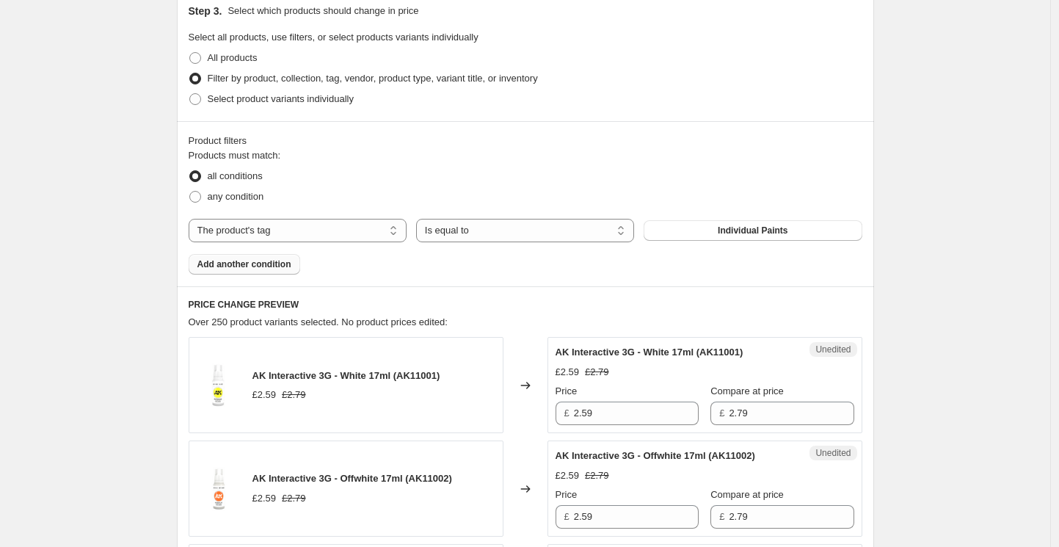
click at [240, 258] on span "Add another condition" at bounding box center [244, 264] width 94 height 12
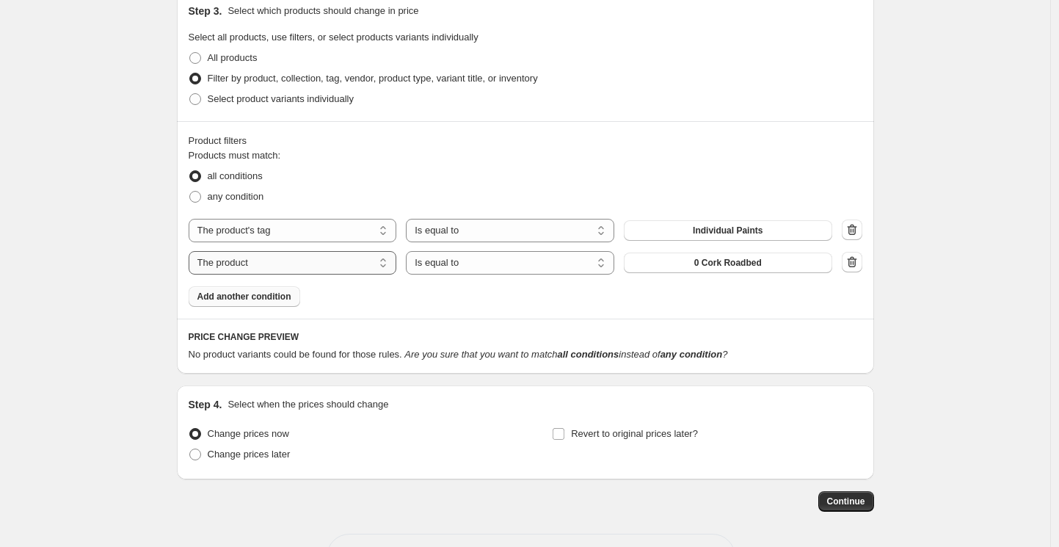
click at [292, 262] on select "The product The product's collection The product's tag The product's vendor The…" at bounding box center [293, 262] width 208 height 23
select select "tag"
click at [465, 264] on select "Is equal to Is not equal to" at bounding box center [510, 262] width 208 height 23
click at [409, 251] on select "Is equal to Is not equal to" at bounding box center [510, 262] width 208 height 23
click at [653, 262] on button "40k Faction_Adepta Sororitas" at bounding box center [728, 262] width 208 height 21
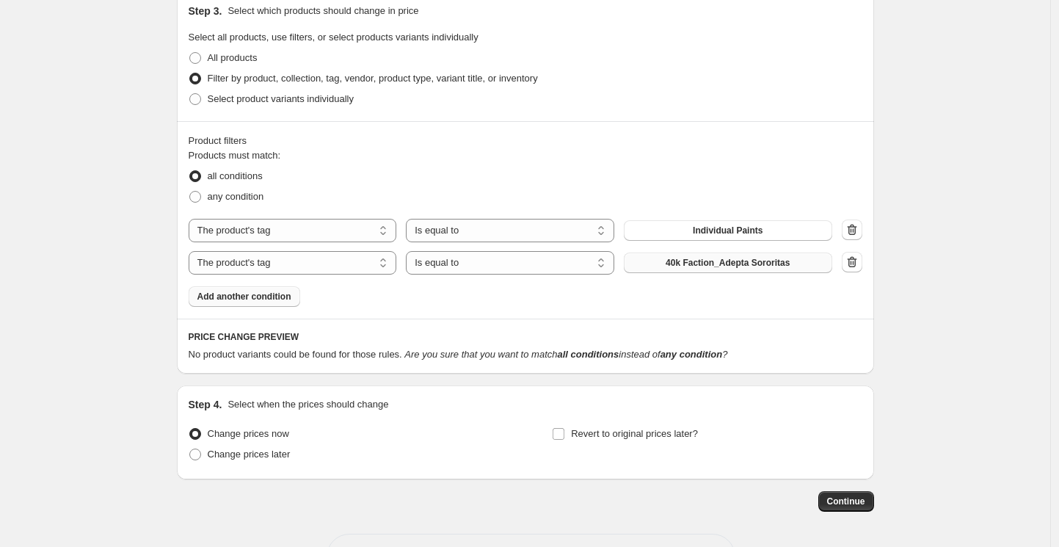
scroll to position [0, 0]
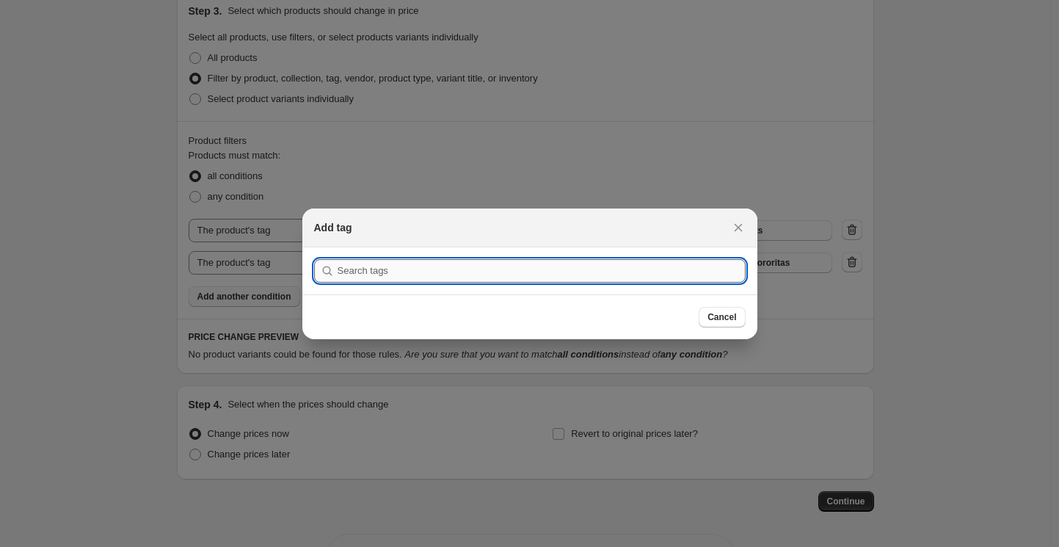
click at [358, 270] on input ":rm7:" at bounding box center [541, 270] width 408 height 23
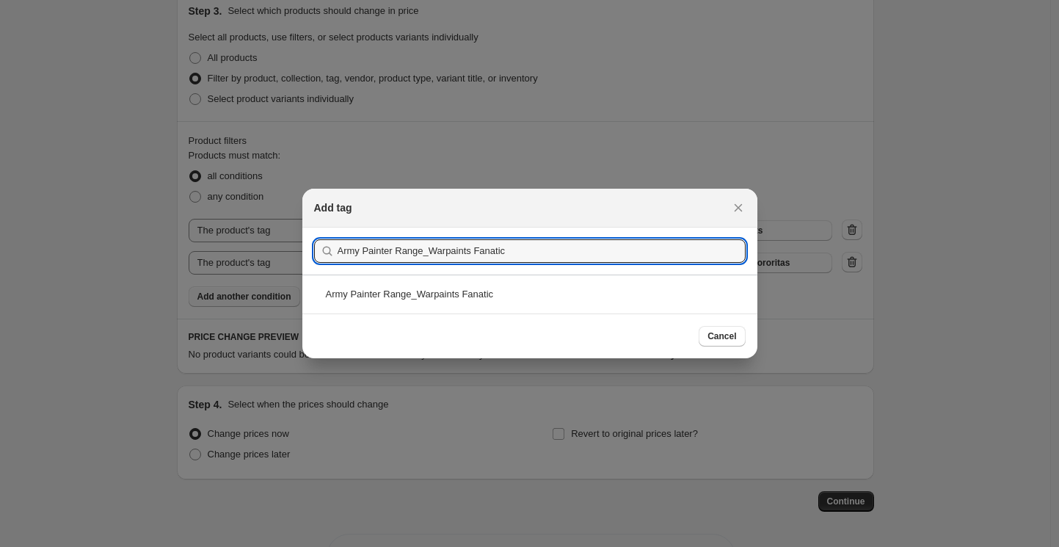
type input "Army Painter Range_Warpaints Fanatic"
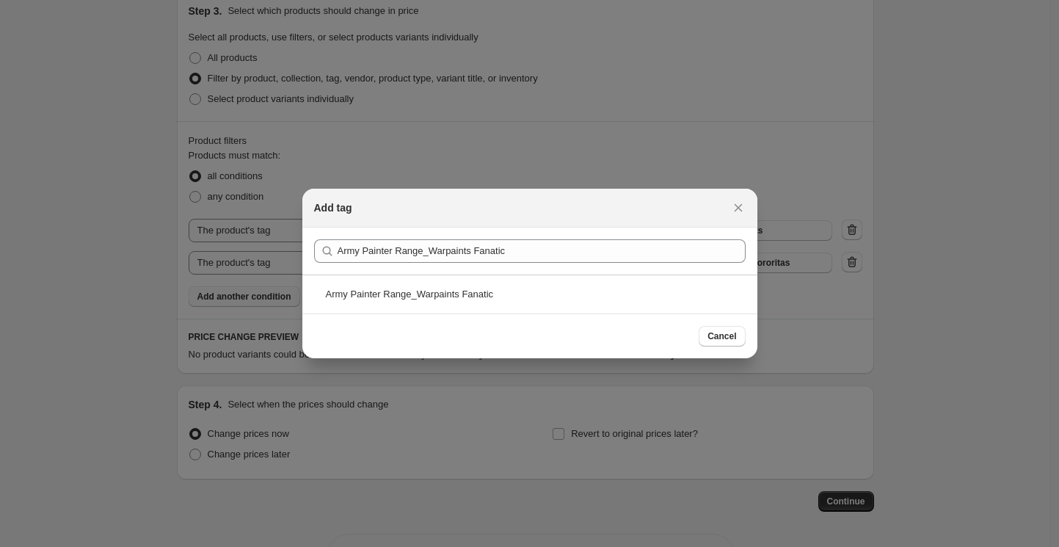
click at [441, 280] on div "Army Painter Range_Warpaints Fanatic" at bounding box center [529, 293] width 455 height 39
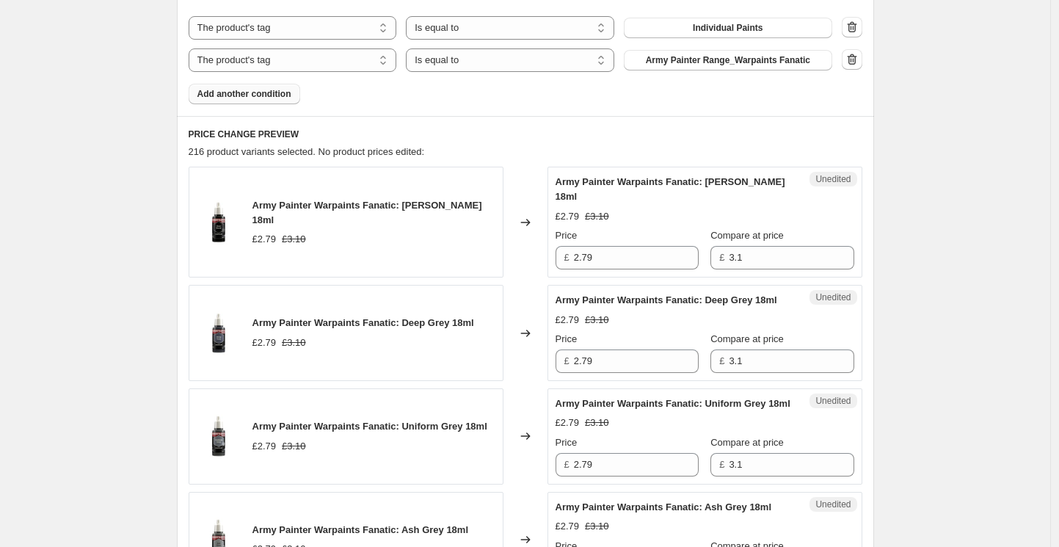
scroll to position [525, 0]
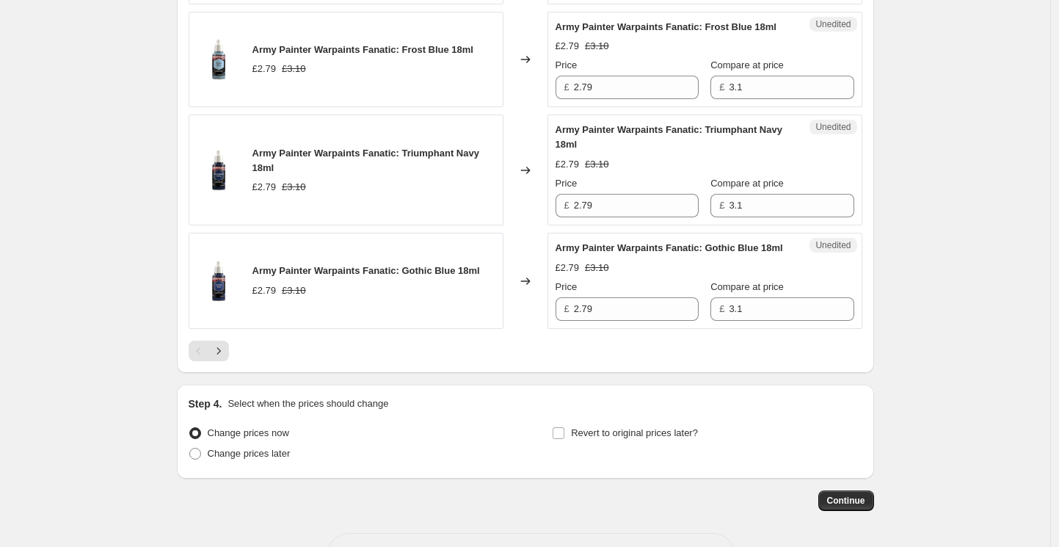
scroll to position [2768, 0]
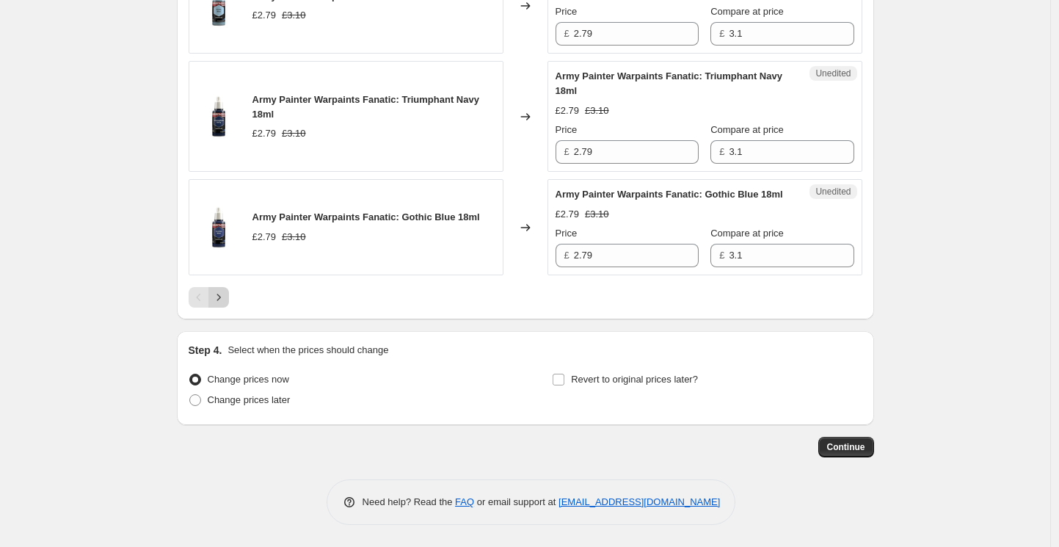
click at [226, 294] on icon "Next" at bounding box center [218, 297] width 15 height 15
click at [226, 302] on icon "Next" at bounding box center [218, 297] width 15 height 15
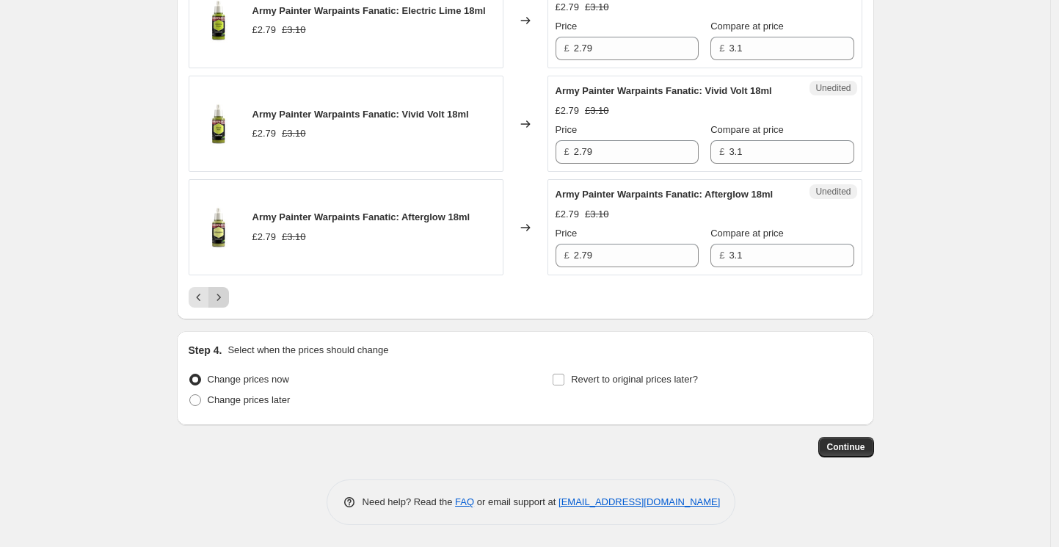
click at [226, 304] on icon "Next" at bounding box center [218, 297] width 15 height 15
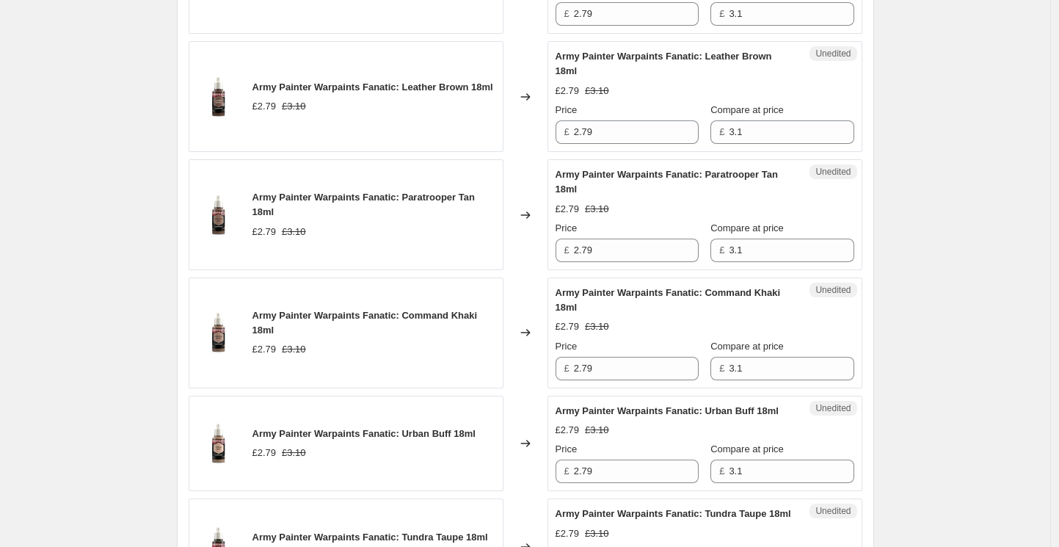
scroll to position [2577, 0]
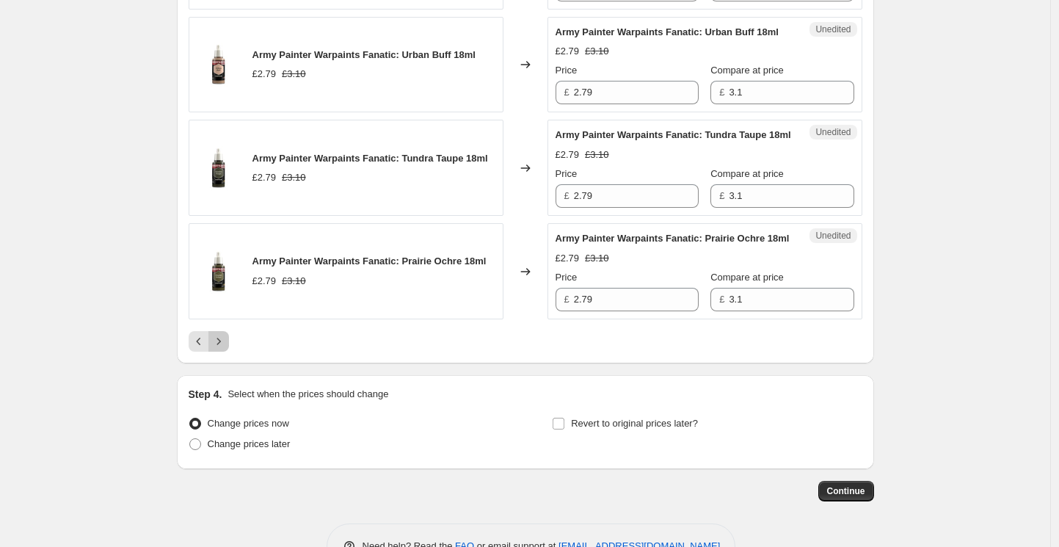
click at [224, 351] on button "Next" at bounding box center [218, 341] width 21 height 21
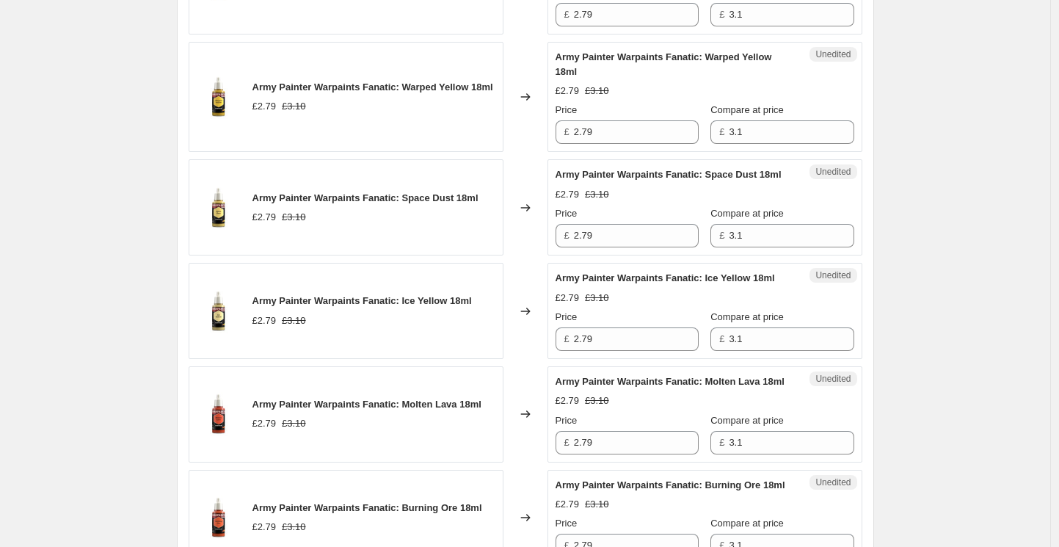
scroll to position [2768, 0]
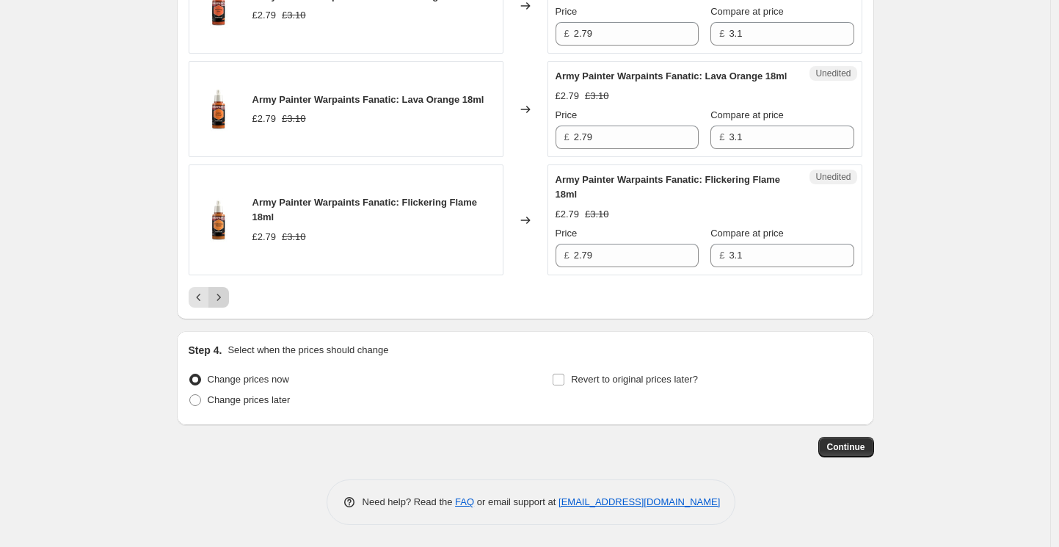
click at [220, 292] on icon "Next" at bounding box center [218, 297] width 15 height 15
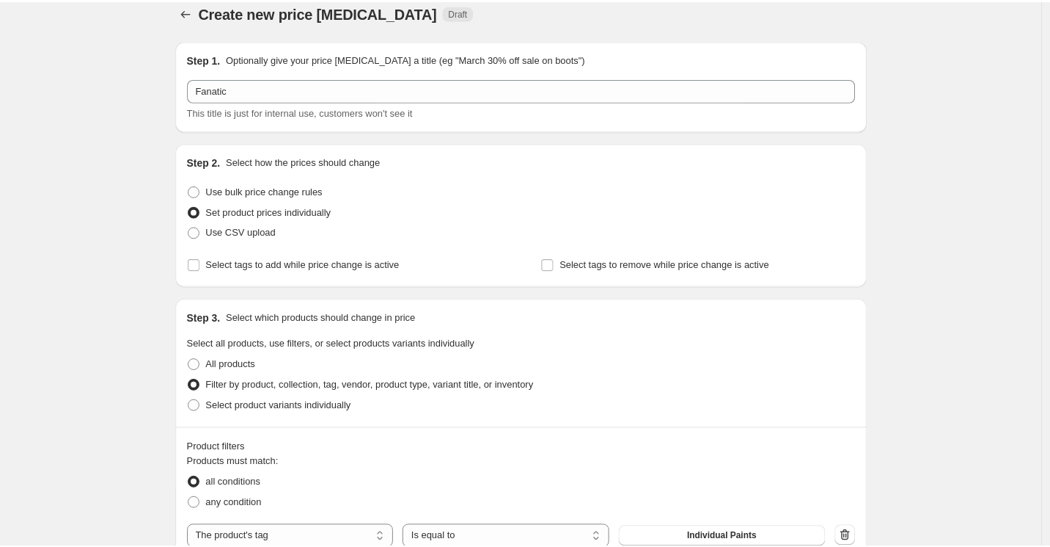
scroll to position [0, 0]
